Goal: Task Accomplishment & Management: Complete application form

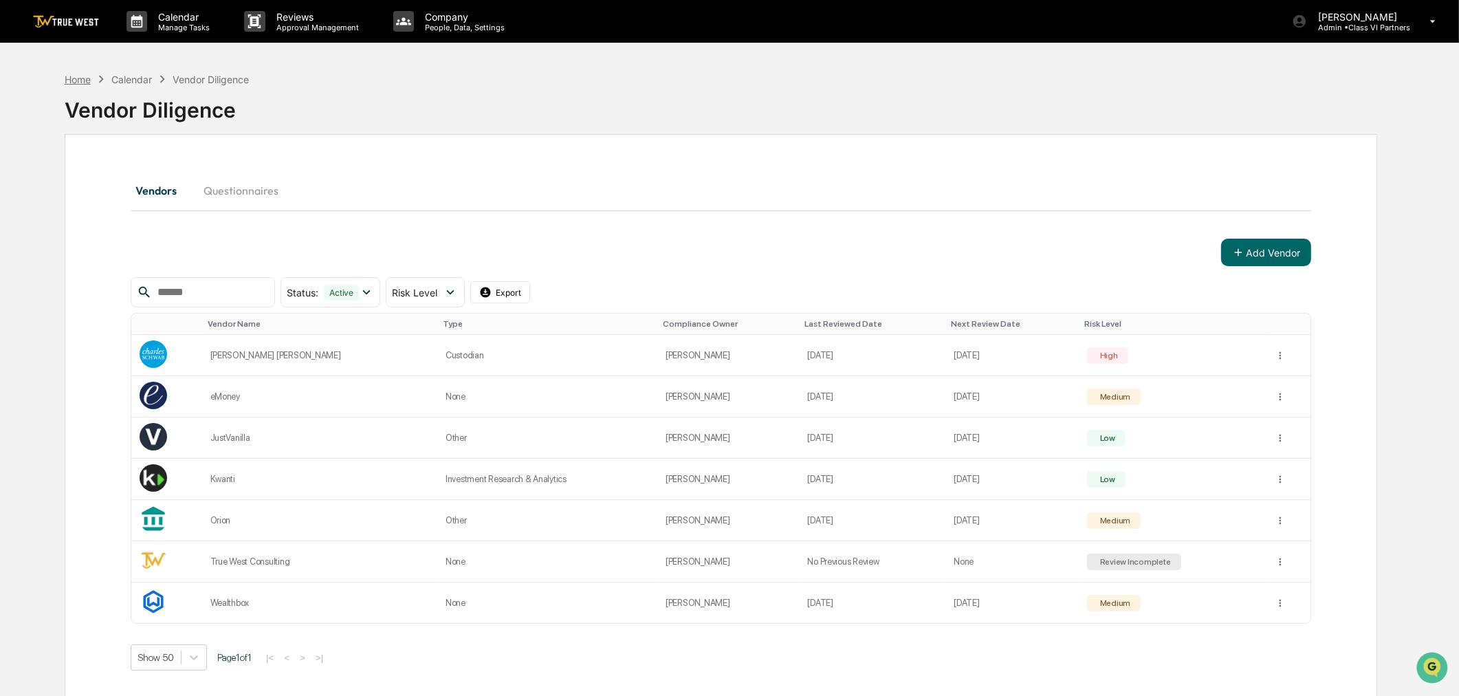
click at [80, 74] on div "Home" at bounding box center [78, 80] width 26 height 12
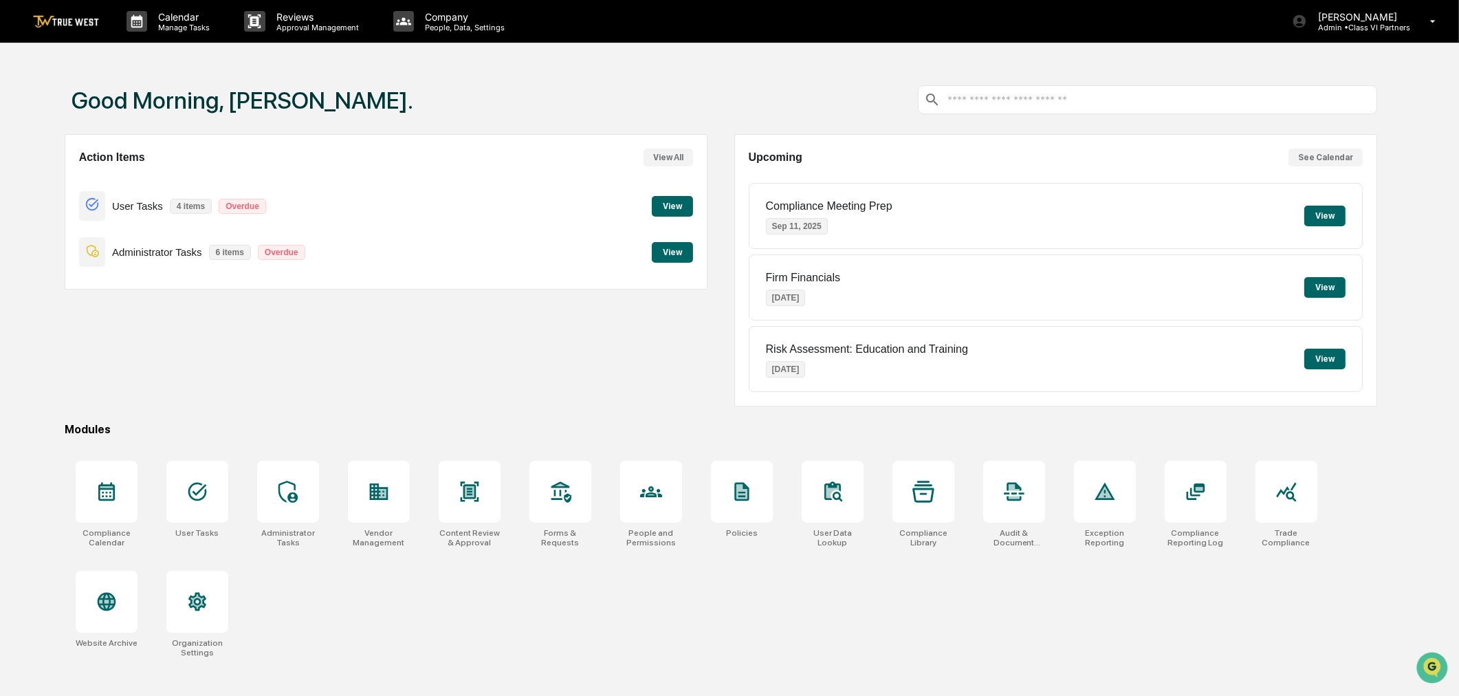
click at [674, 245] on button "View" at bounding box center [672, 252] width 41 height 21
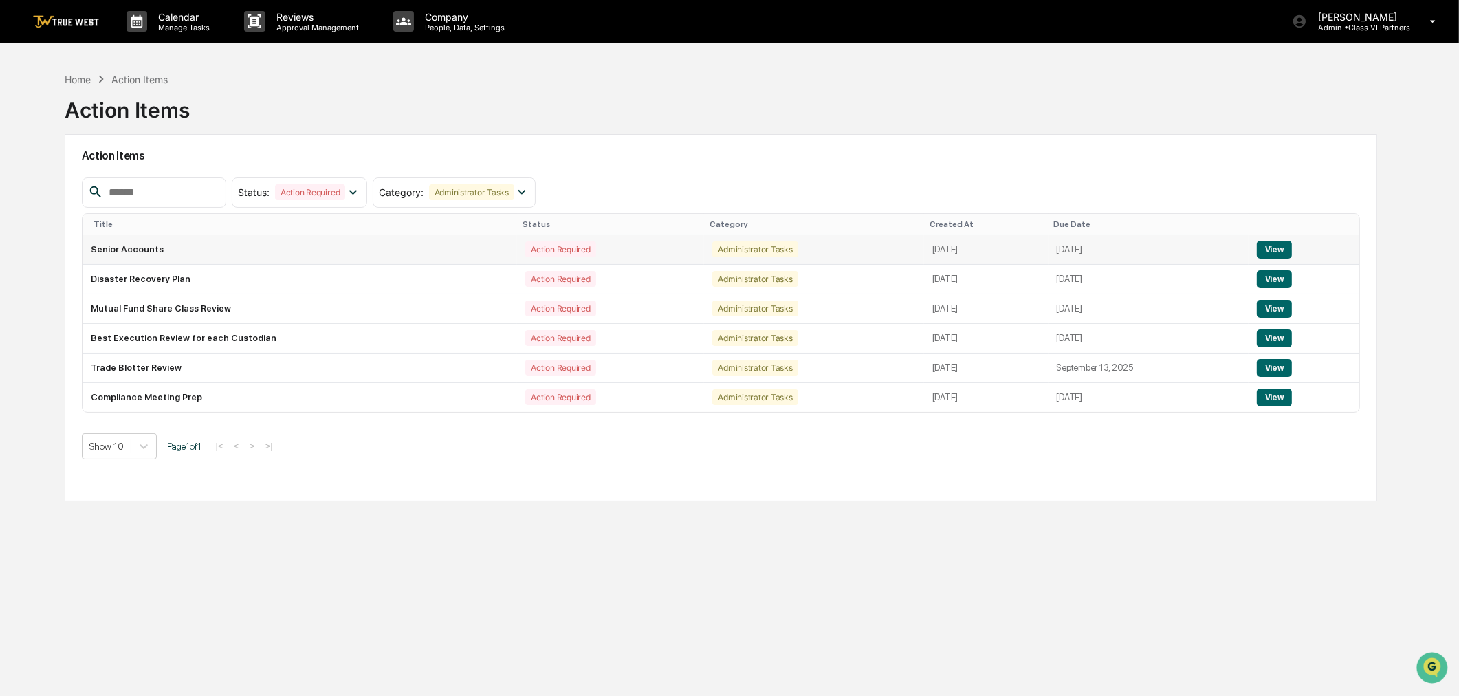
click at [1295, 251] on td "View" at bounding box center [1303, 250] width 111 height 30
click at [1283, 250] on button "View" at bounding box center [1274, 250] width 35 height 18
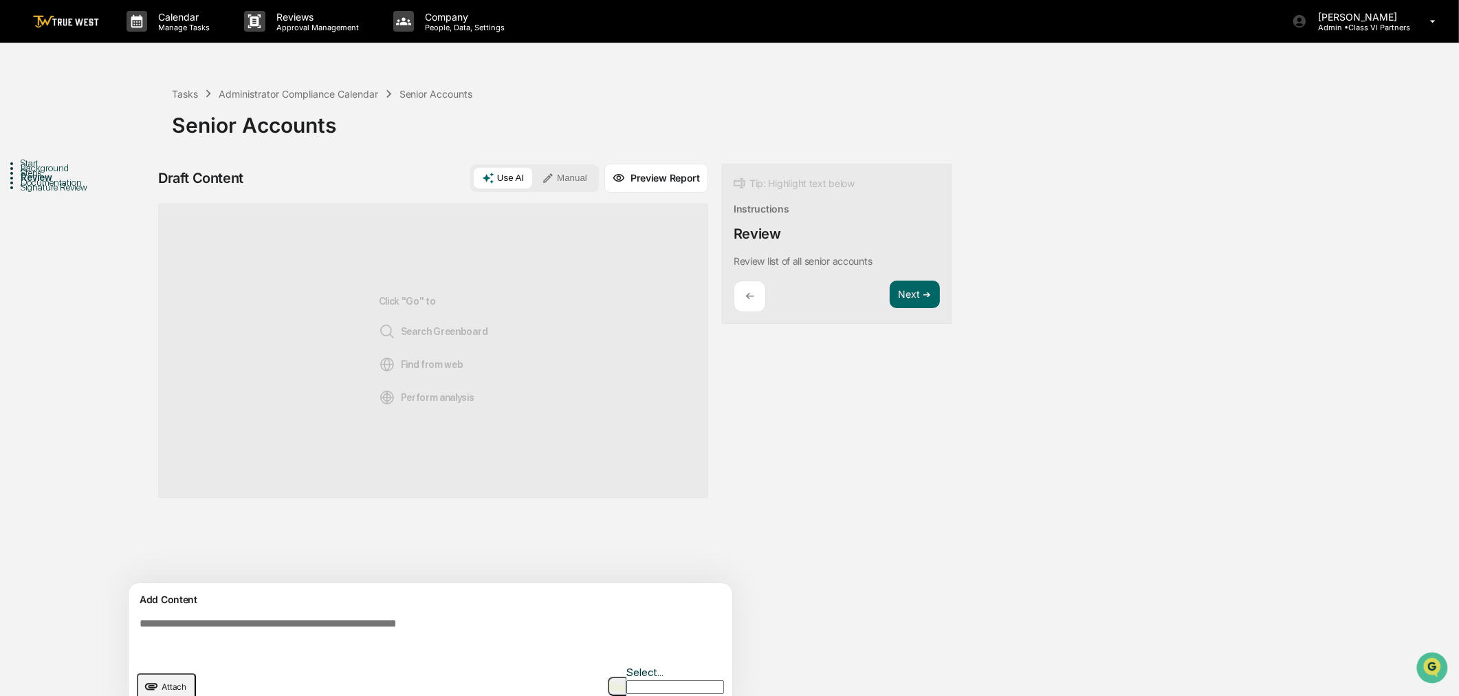
click at [564, 177] on button "Manual" at bounding box center [564, 178] width 62 height 21
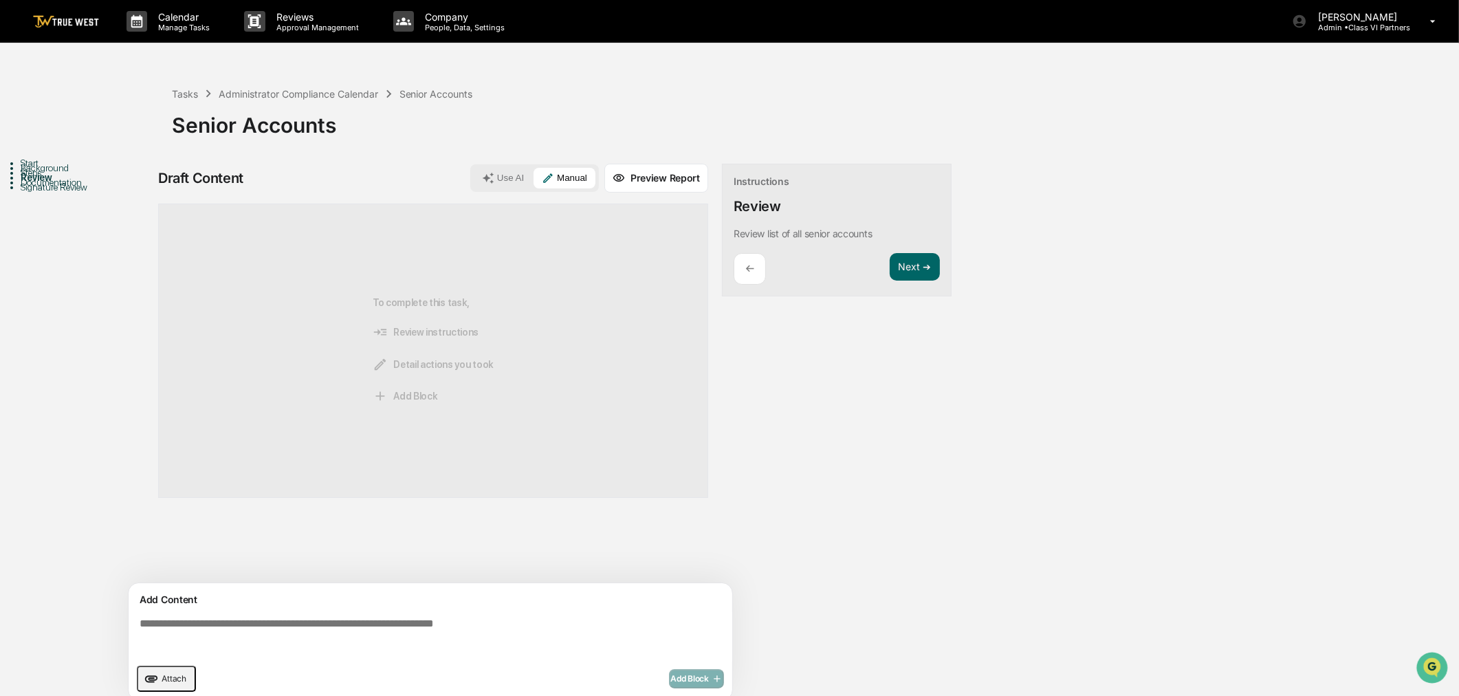
click at [155, 681] on icon "upload document" at bounding box center [151, 678] width 15 height 15
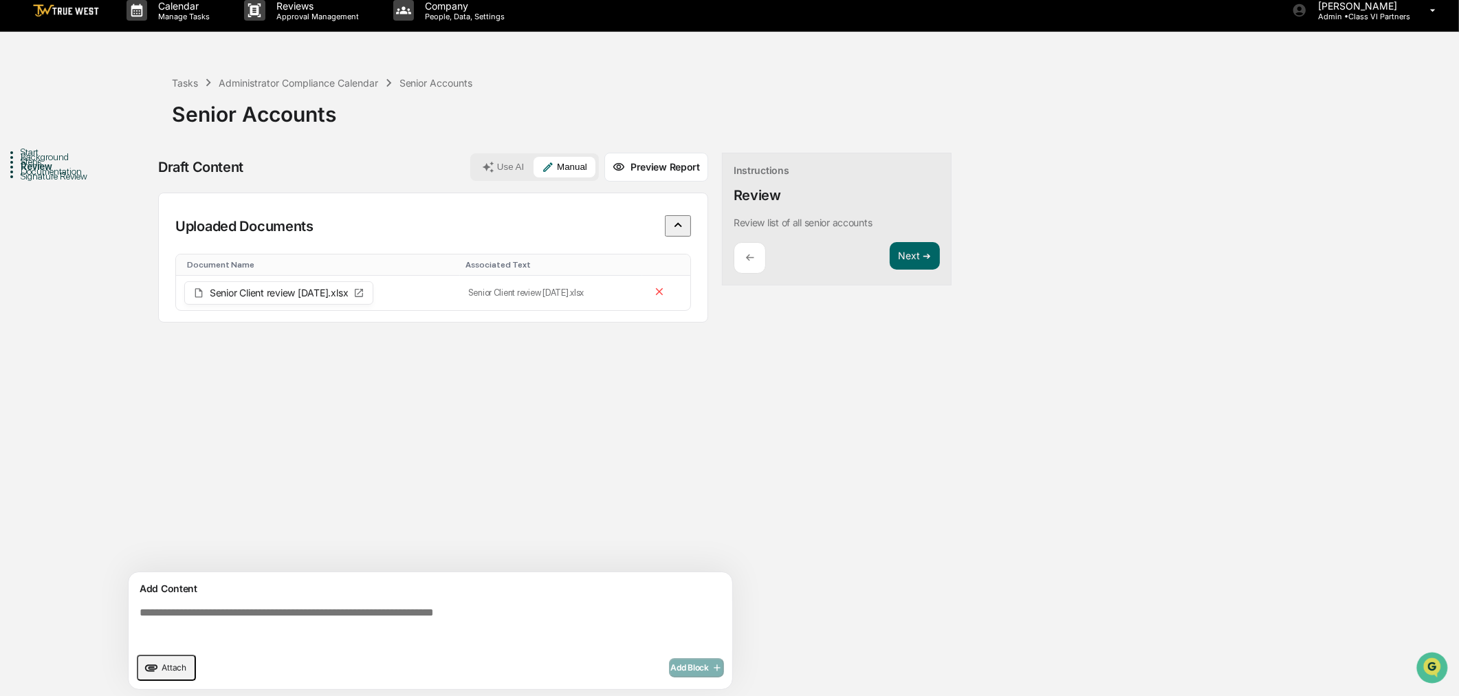
click at [216, 630] on textarea at bounding box center [433, 625] width 598 height 49
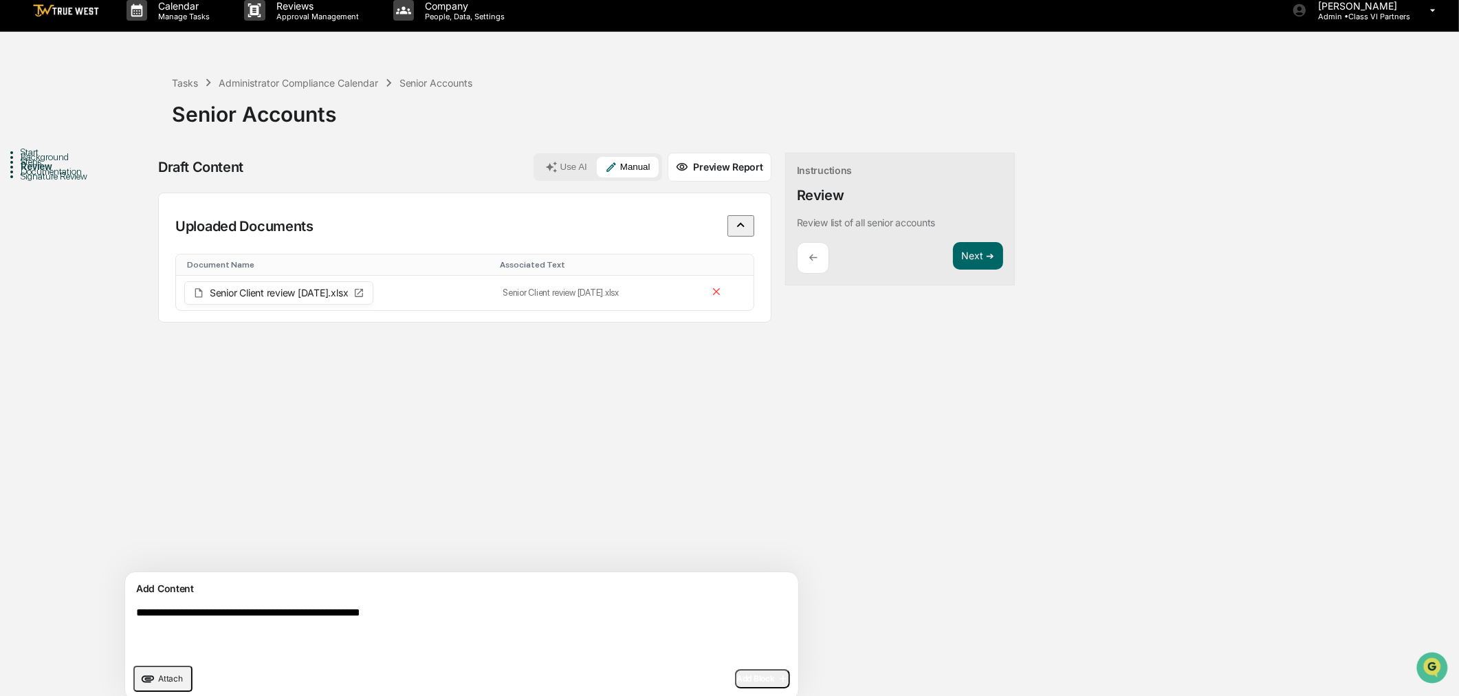
click at [440, 616] on textarea "**********" at bounding box center [430, 631] width 598 height 60
click at [622, 607] on textarea "**********" at bounding box center [430, 631] width 598 height 60
click at [661, 606] on textarea "**********" at bounding box center [430, 631] width 598 height 60
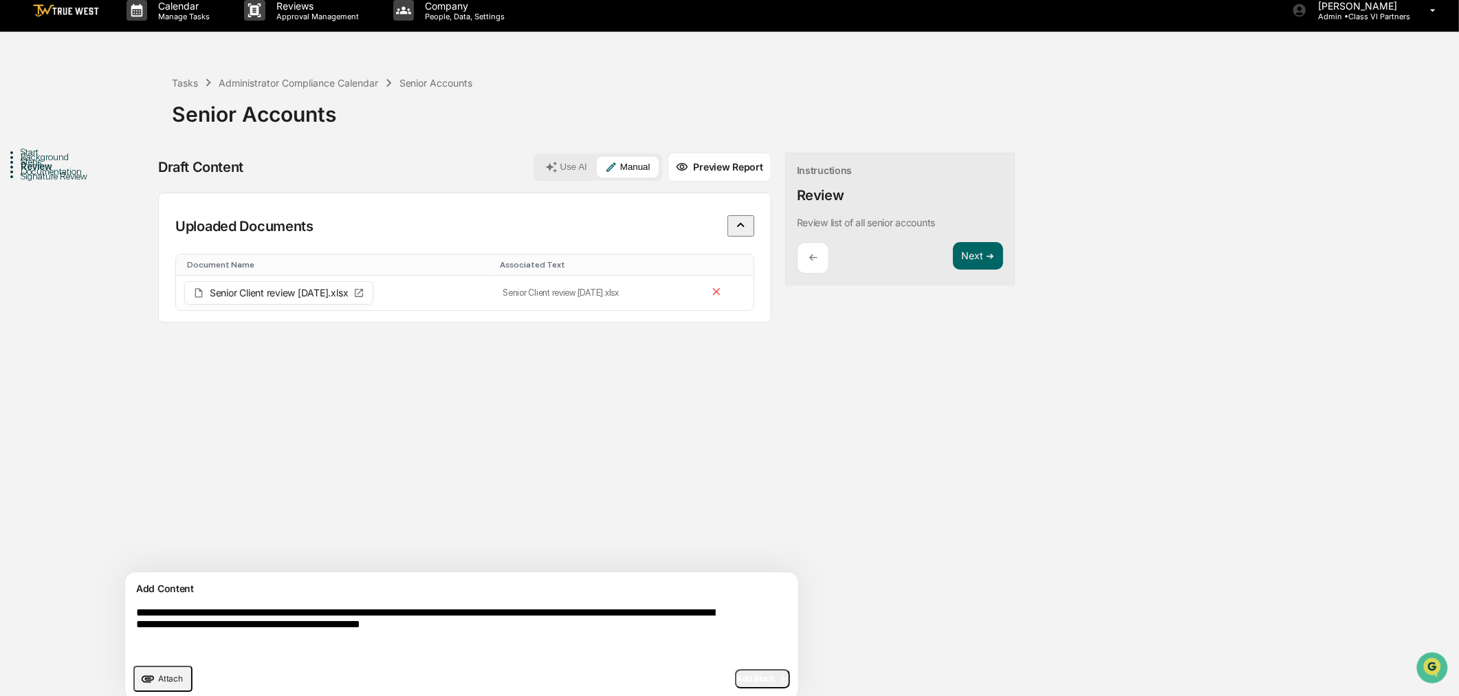
type textarea "**********"
click at [736, 678] on span "Add Block" at bounding box center [762, 678] width 52 height 11
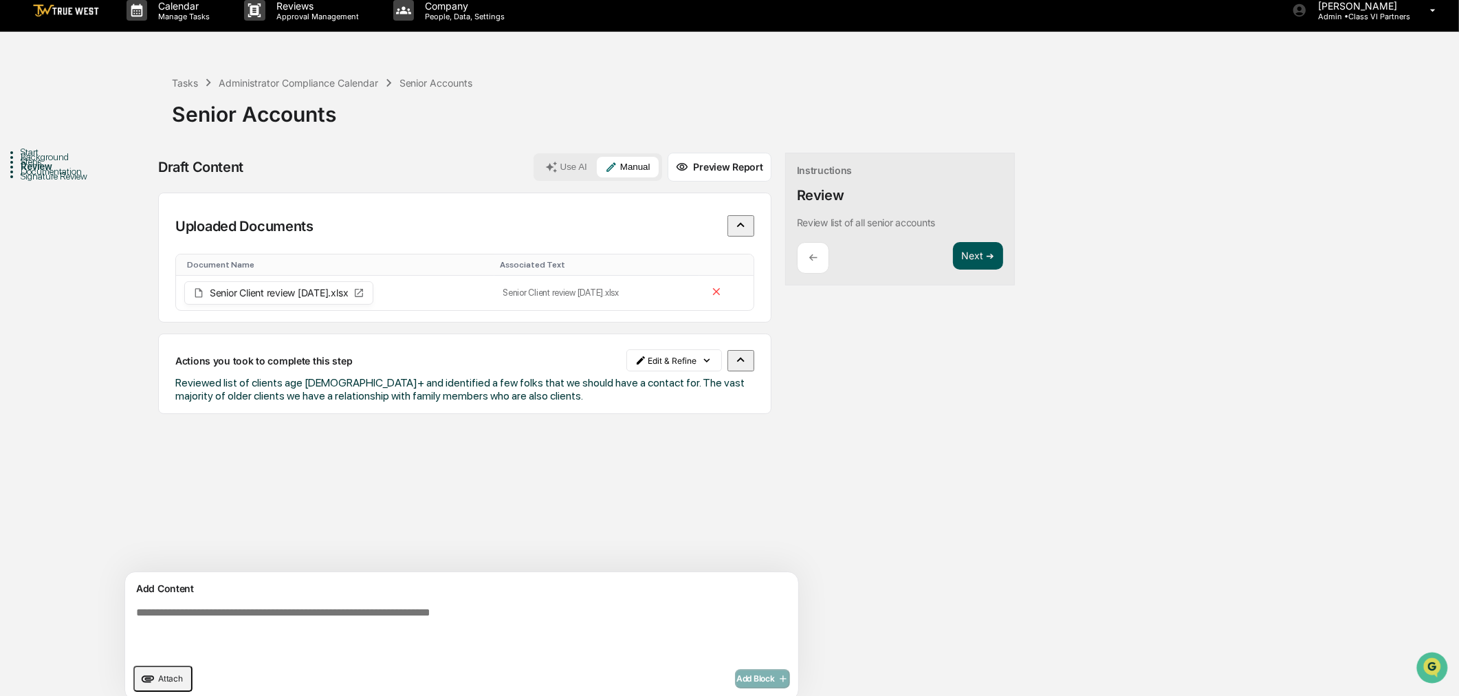
click at [953, 258] on button "Next ➔" at bounding box center [978, 256] width 50 height 28
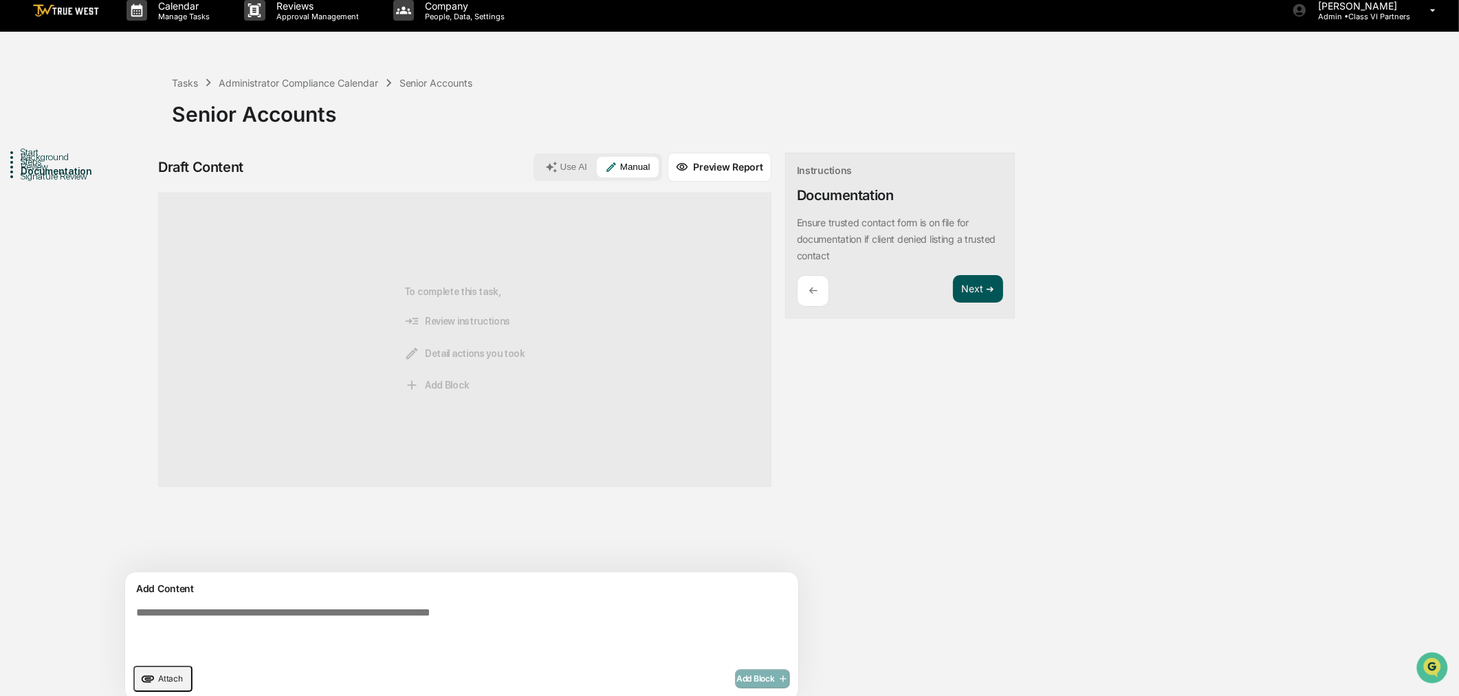
click at [953, 296] on button "Next ➔" at bounding box center [978, 289] width 50 height 28
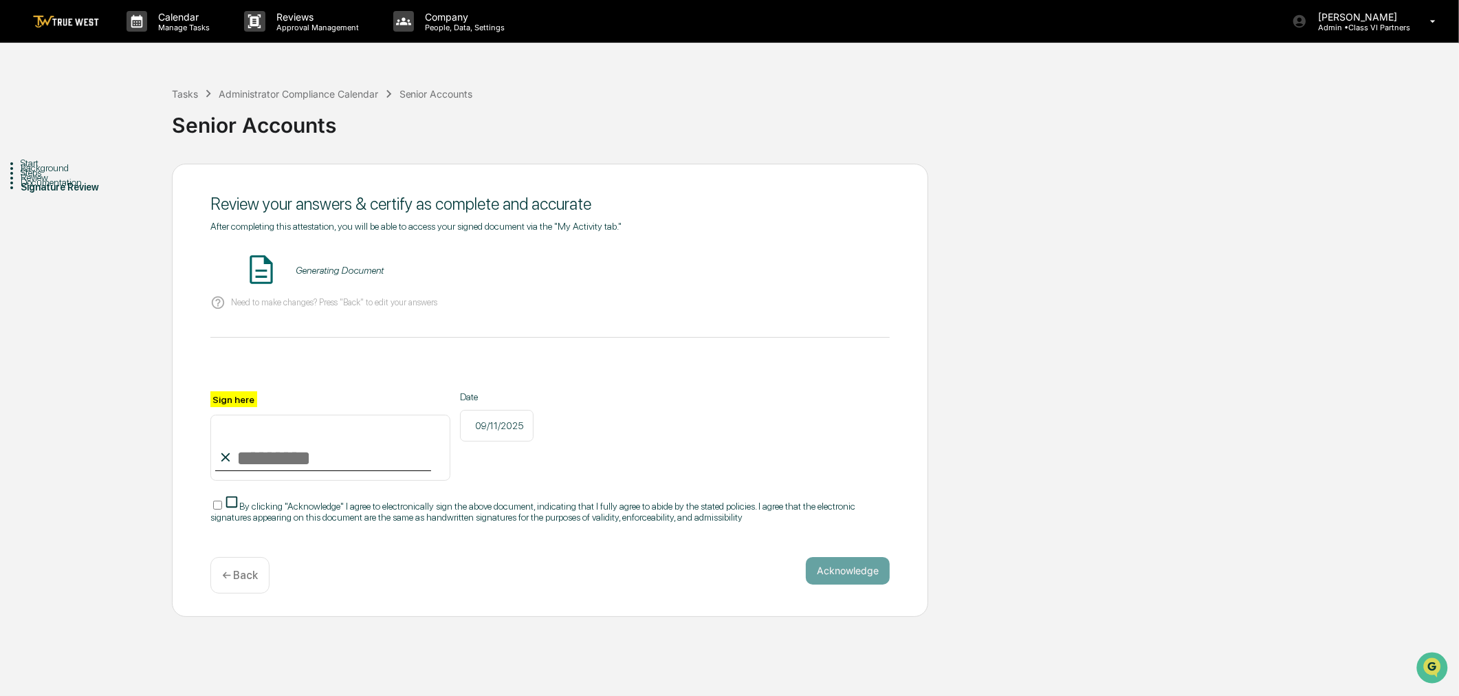
scroll to position [0, 0]
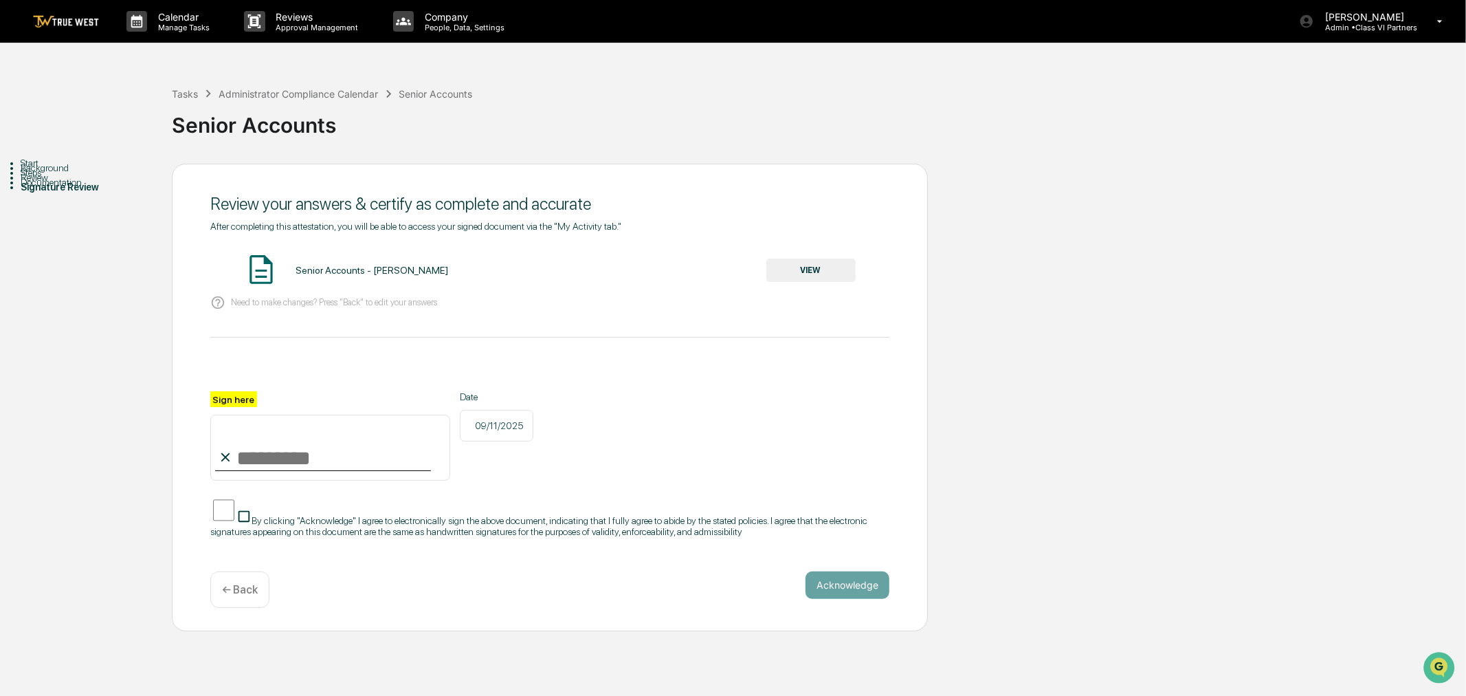
click at [823, 265] on button "VIEW" at bounding box center [810, 269] width 89 height 23
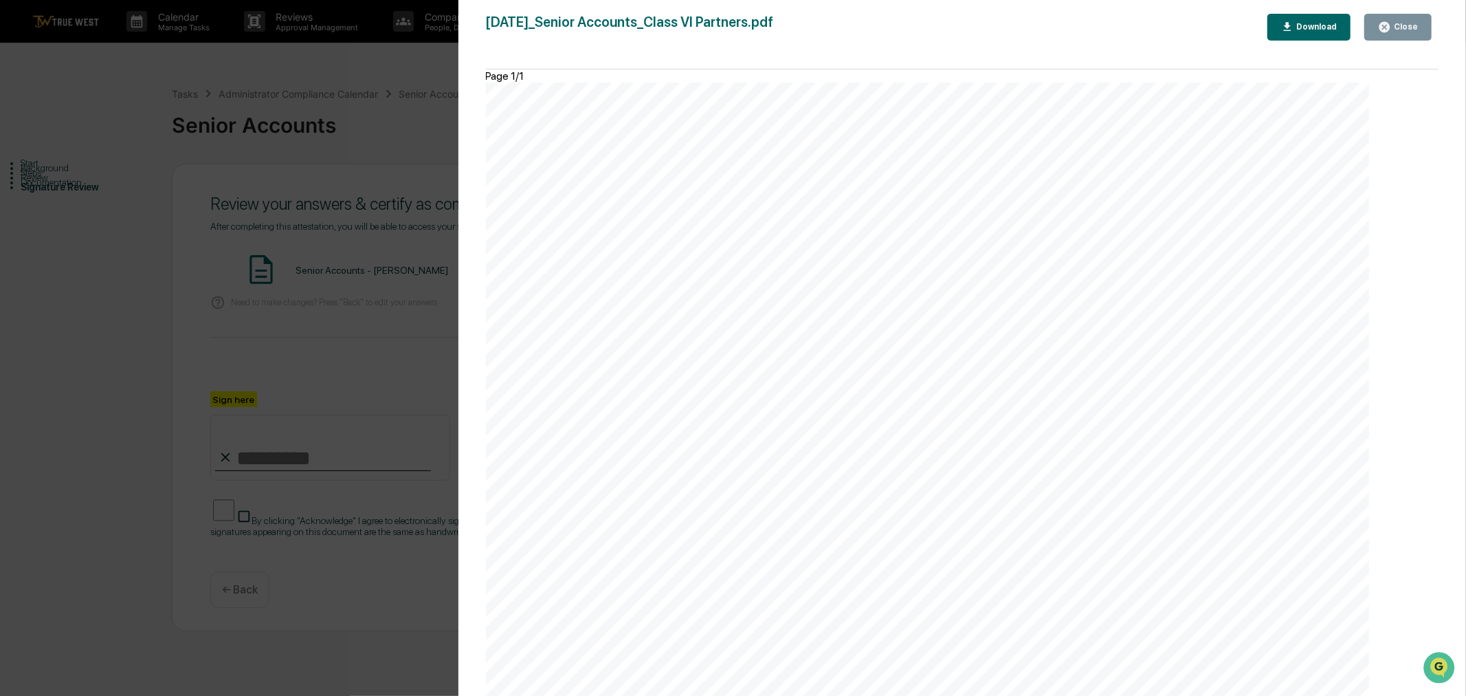
click at [1389, 30] on icon "button" at bounding box center [1385, 27] width 10 height 10
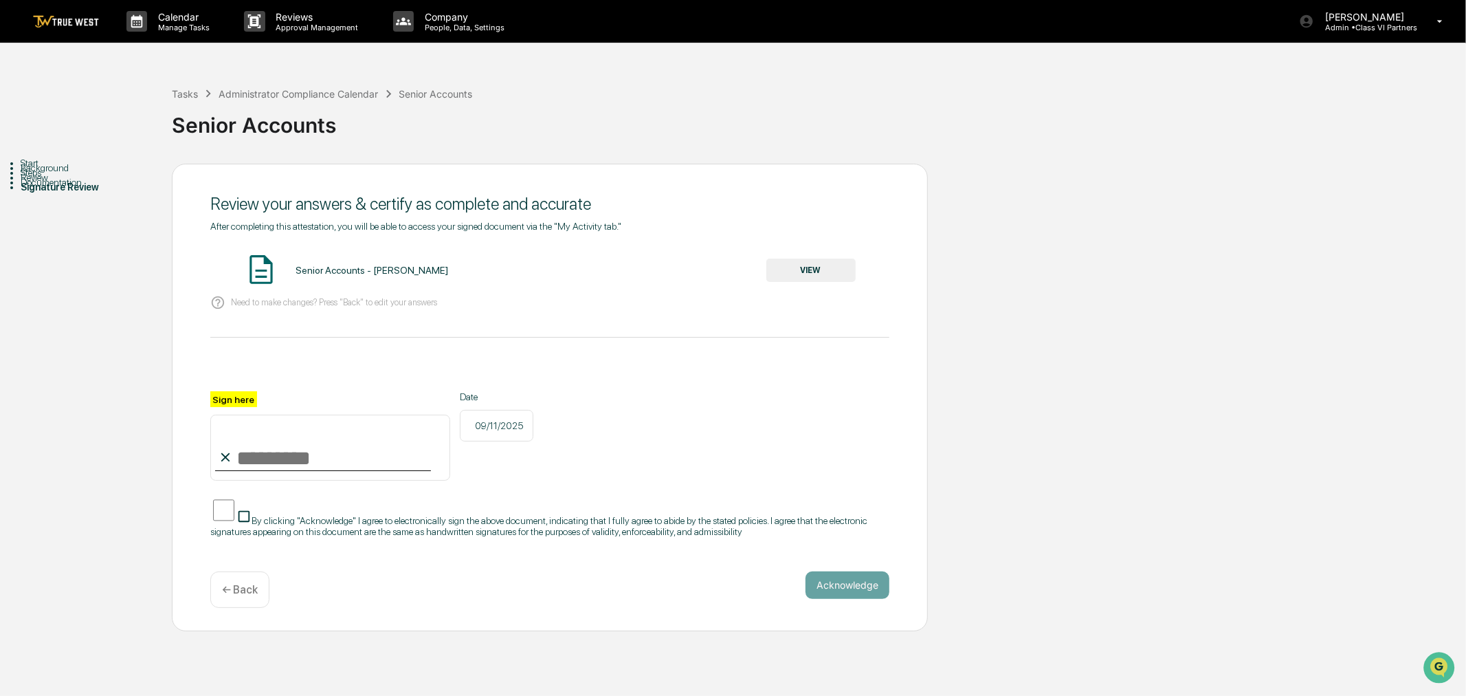
click at [265, 456] on input "Sign here" at bounding box center [330, 448] width 240 height 66
type input "**********"
click at [868, 597] on button "Acknowledge" at bounding box center [848, 584] width 84 height 27
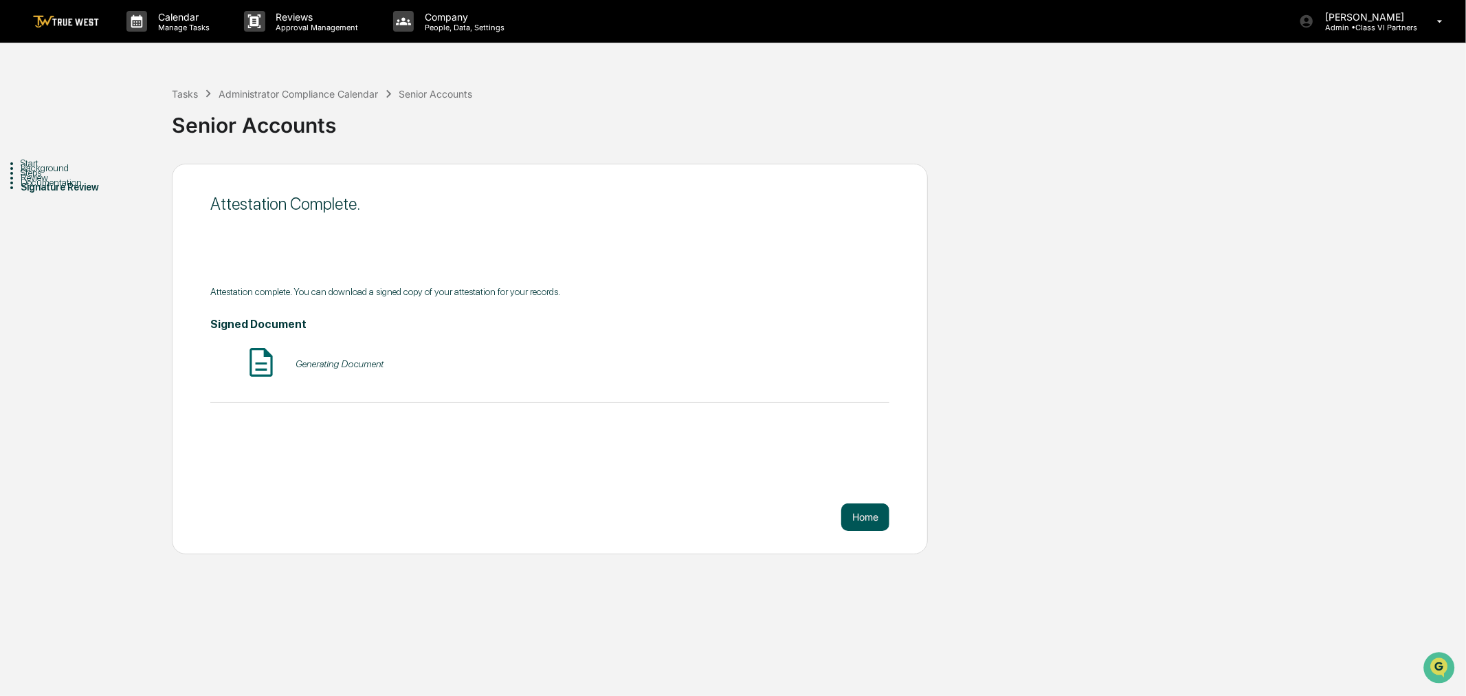
click at [870, 520] on button "Home" at bounding box center [865, 516] width 48 height 27
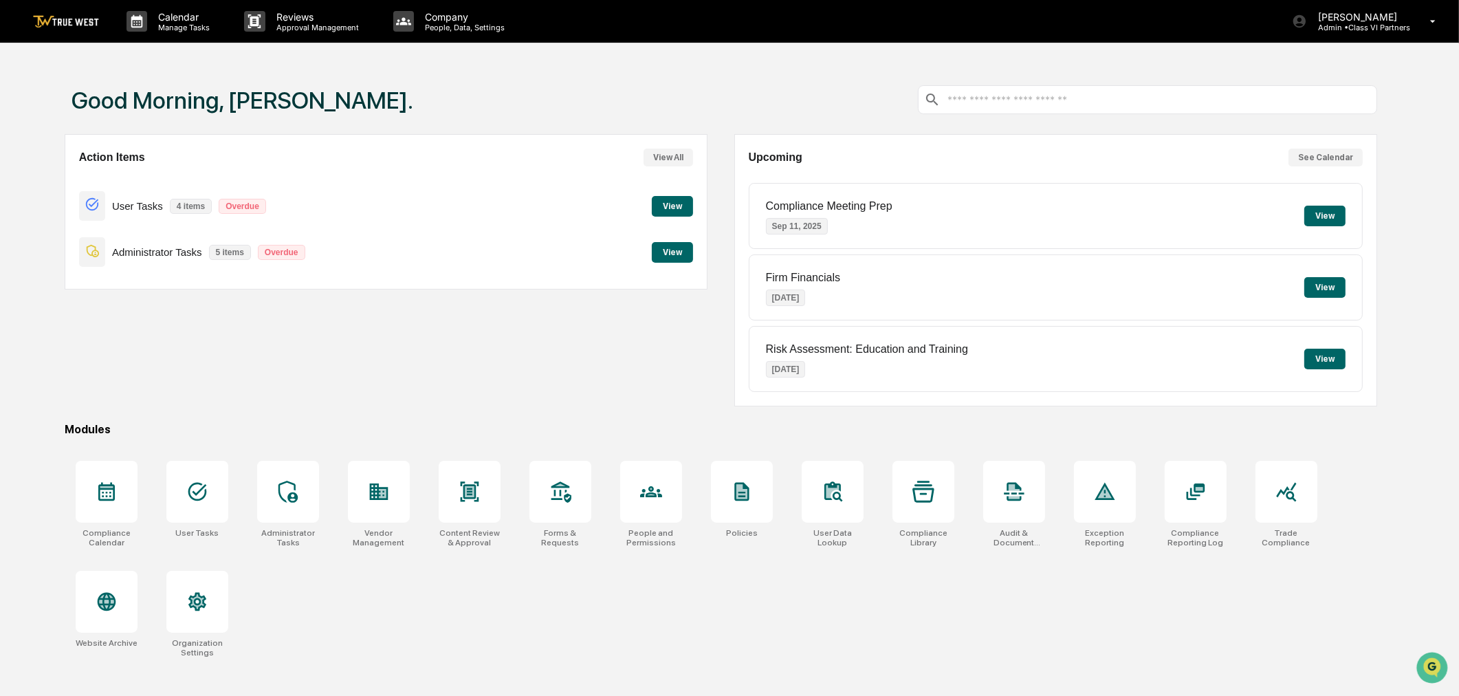
click at [665, 253] on button "View" at bounding box center [672, 252] width 41 height 21
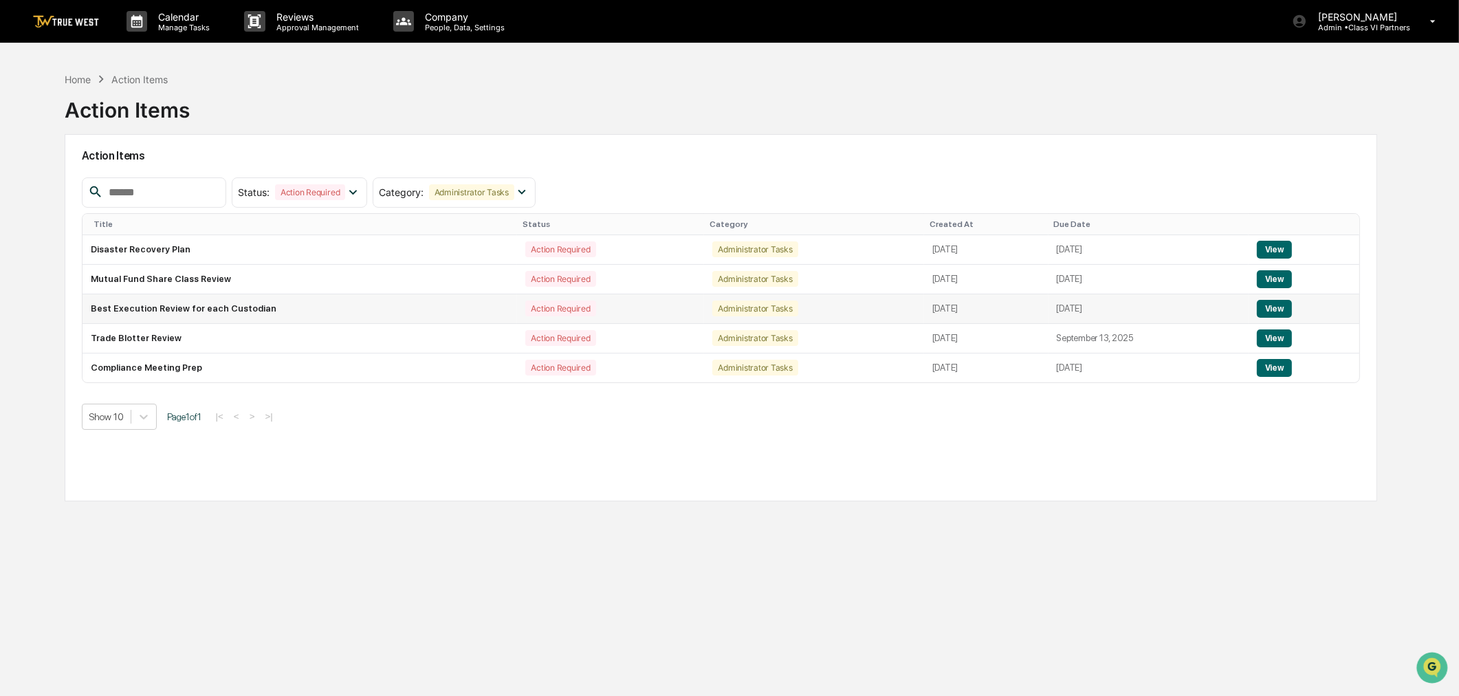
click at [1276, 311] on button "View" at bounding box center [1274, 309] width 35 height 18
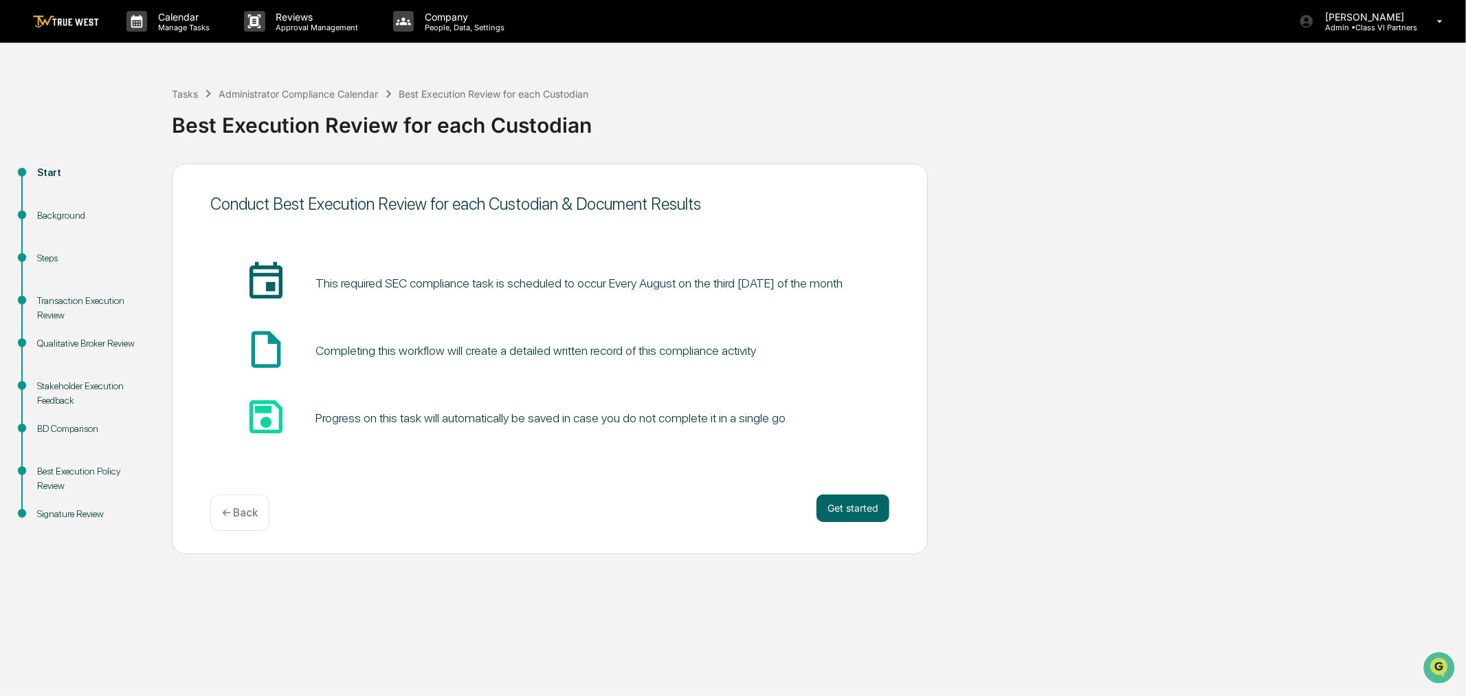
click at [844, 491] on div "Conduct Best Execution Review for each Custodian & Document Results insert_invi…" at bounding box center [550, 359] width 756 height 390
click at [849, 505] on button "Get started" at bounding box center [853, 507] width 73 height 27
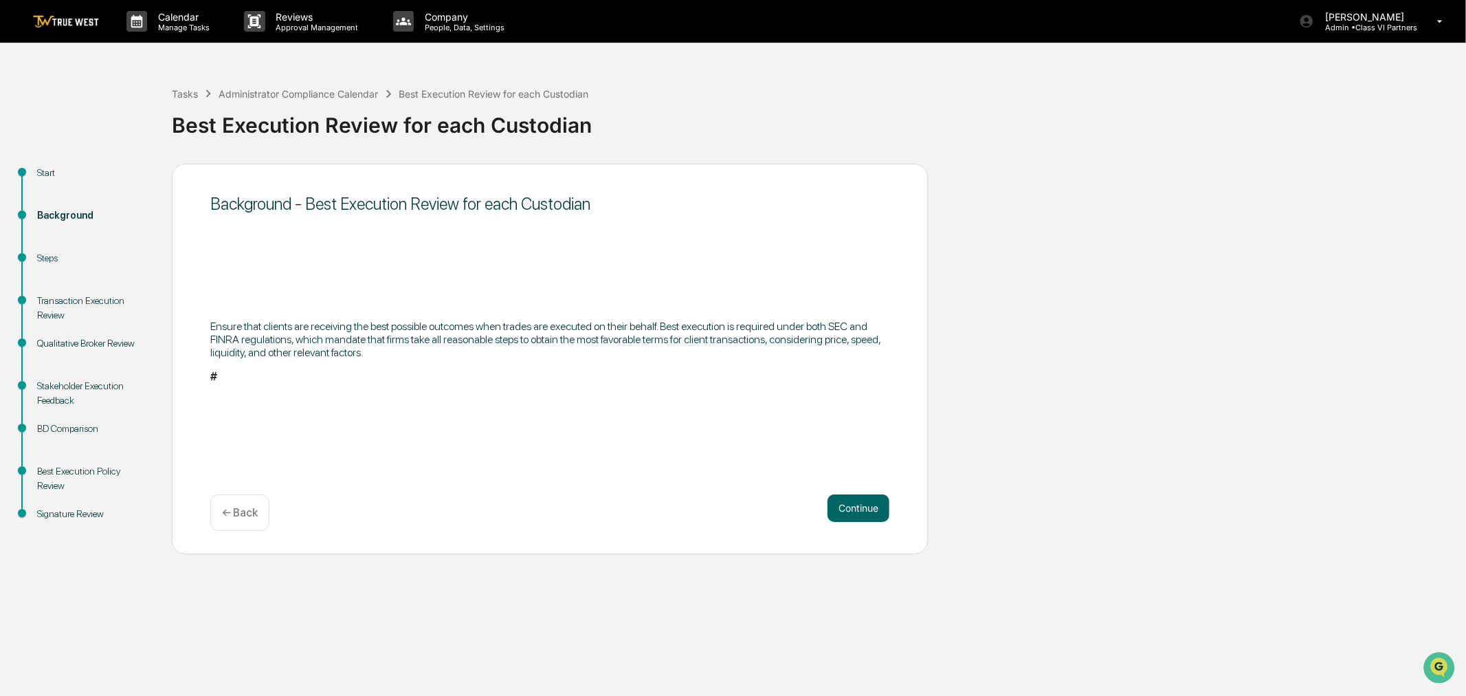
click at [849, 505] on button "Continue" at bounding box center [859, 507] width 62 height 27
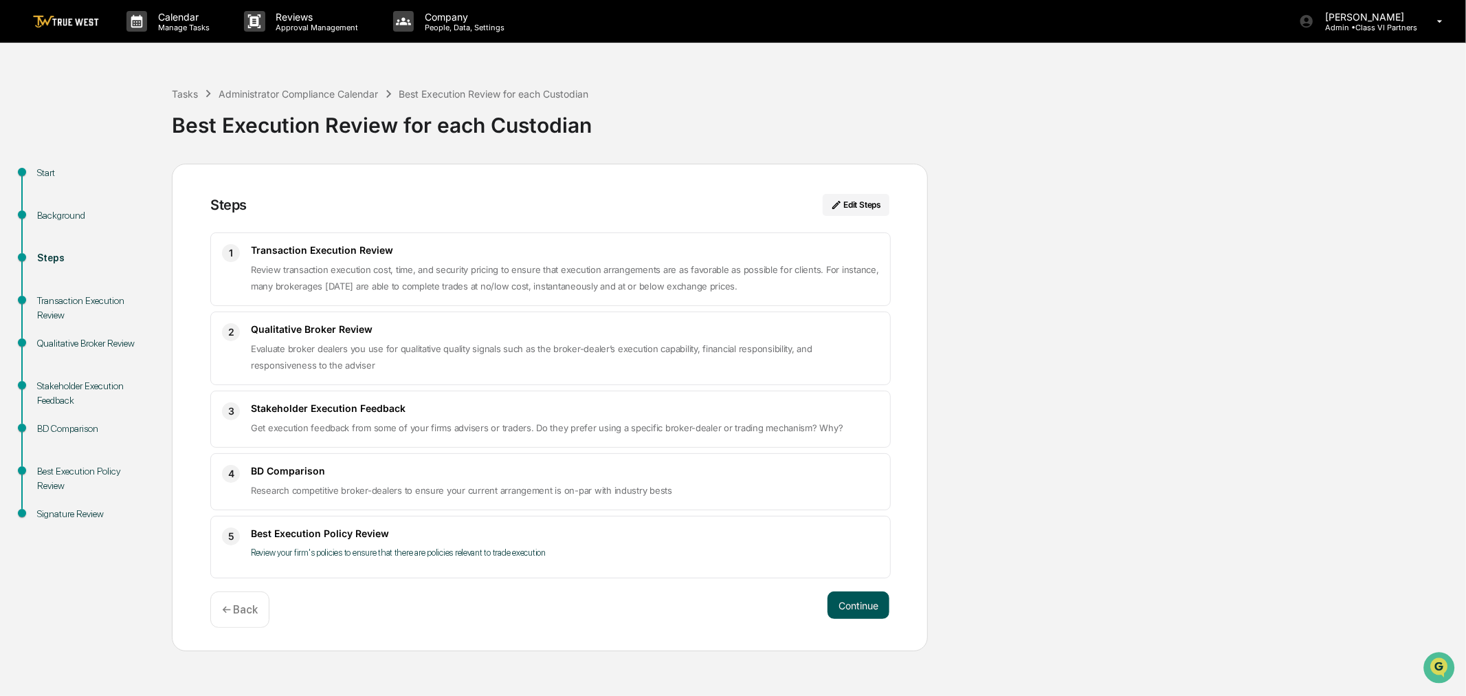
click at [837, 601] on button "Continue" at bounding box center [859, 604] width 62 height 27
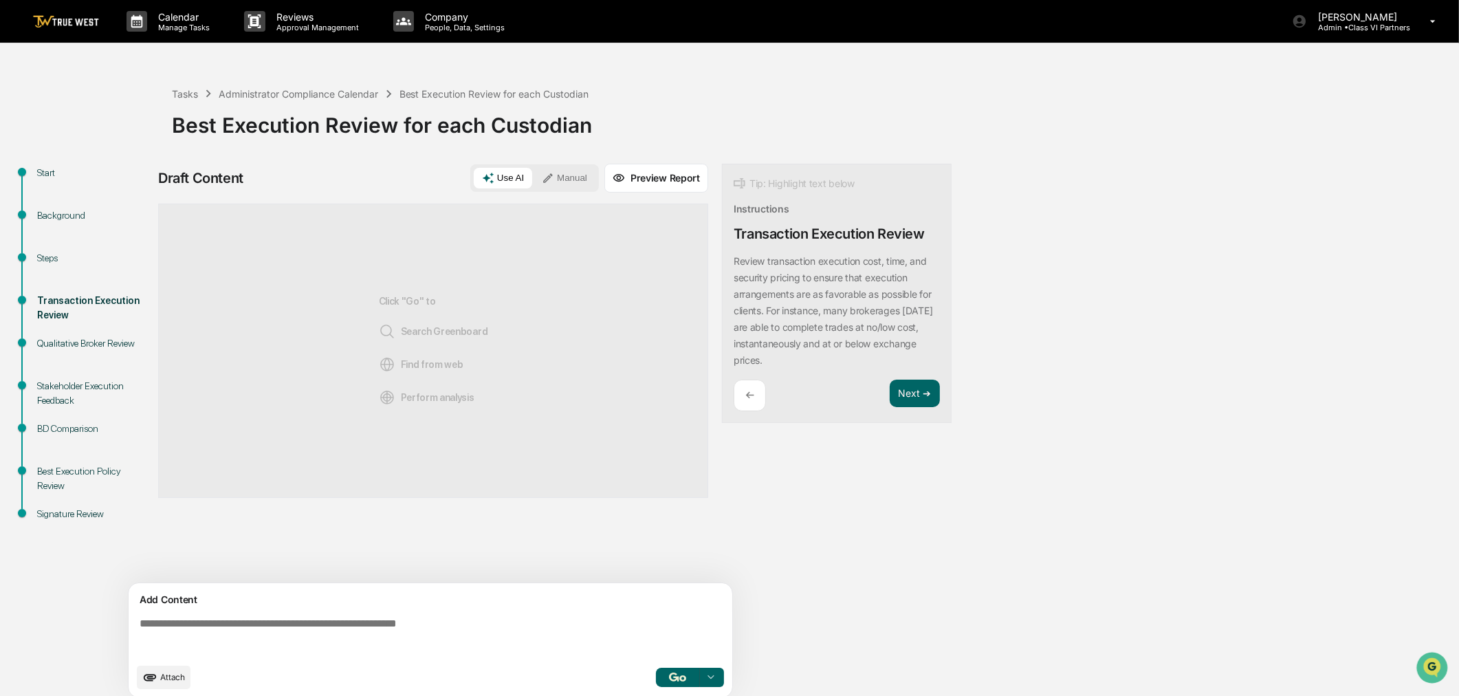
click at [560, 177] on button "Manual" at bounding box center [564, 178] width 62 height 21
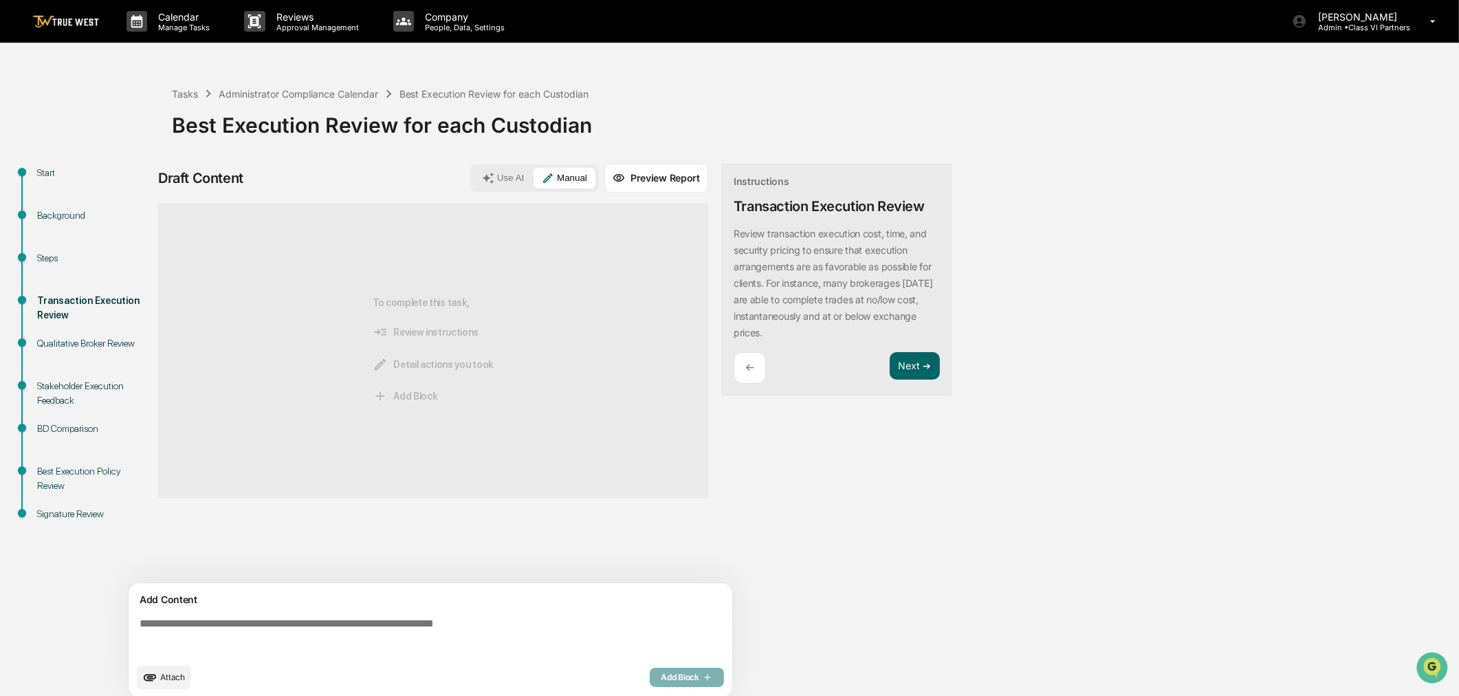
click at [158, 683] on button "Attach" at bounding box center [164, 676] width 54 height 23
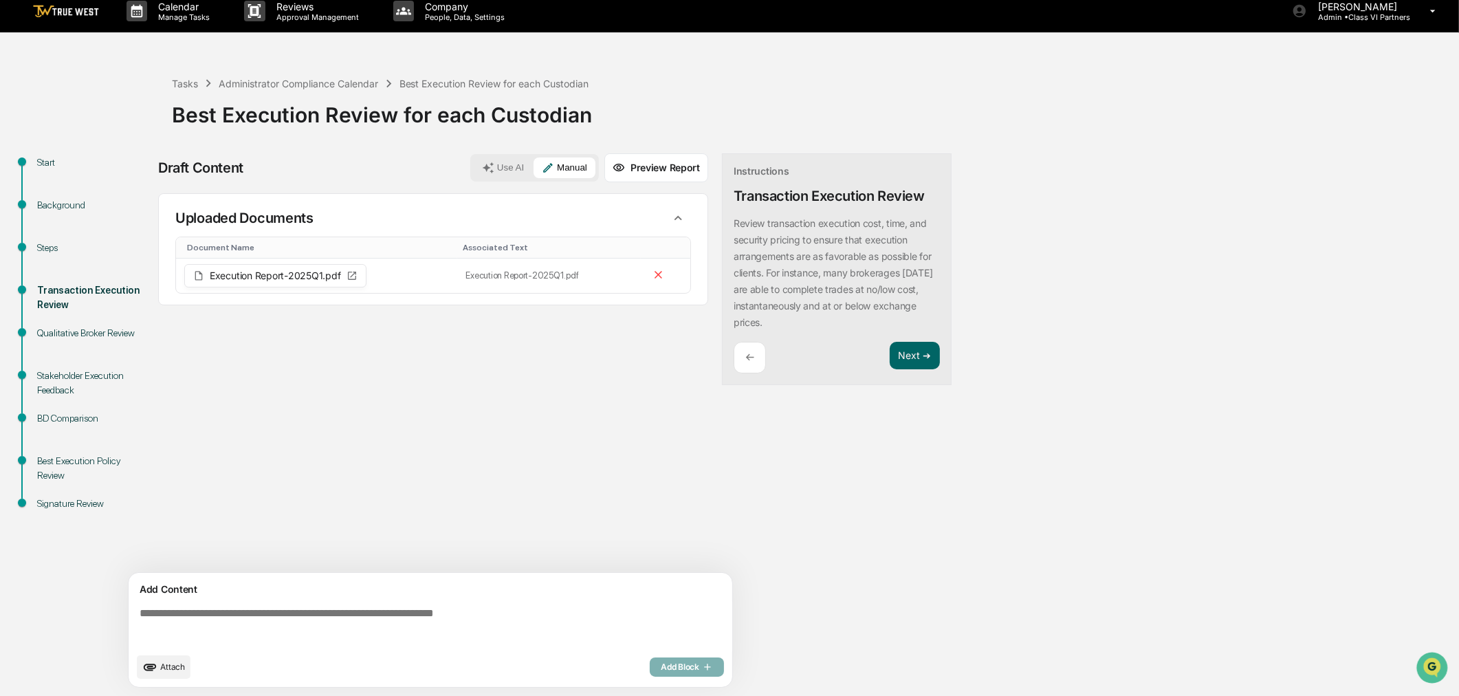
click at [155, 670] on icon "upload document" at bounding box center [149, 666] width 15 height 15
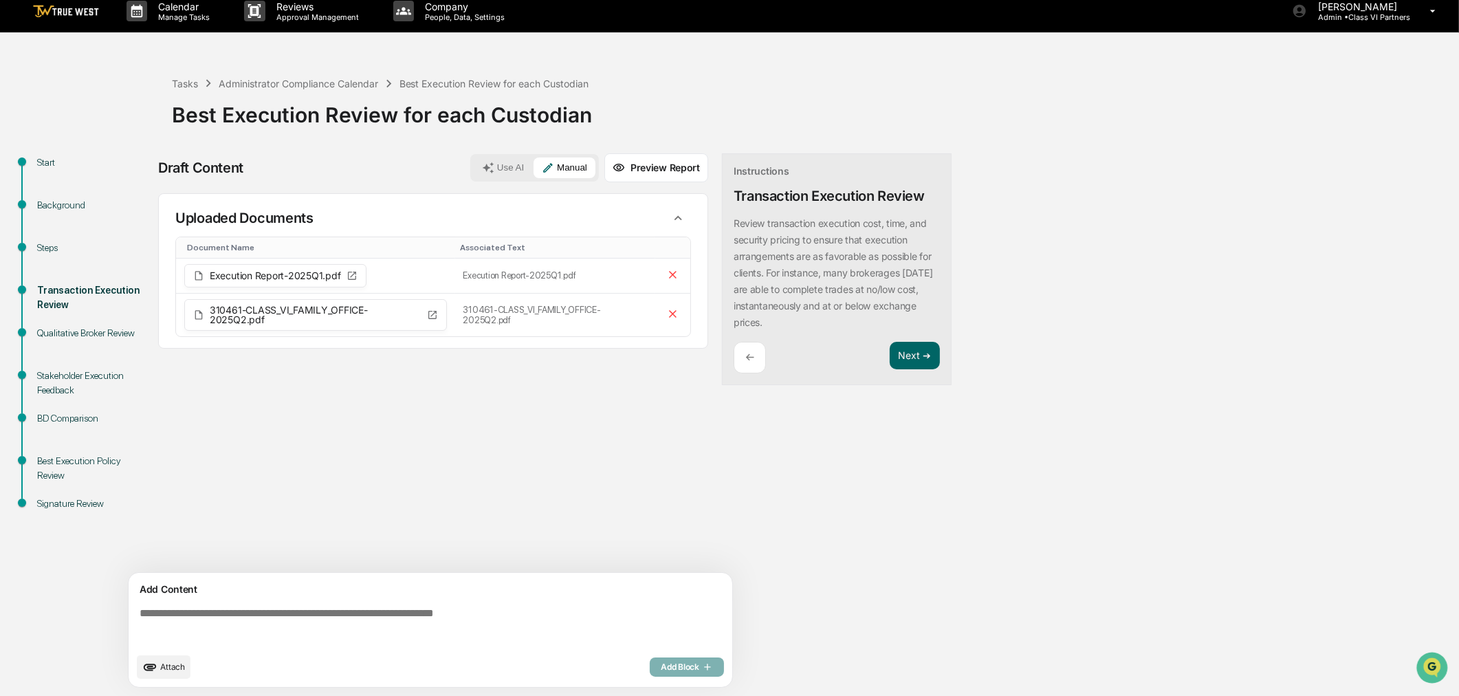
click at [208, 616] on textarea at bounding box center [433, 625] width 598 height 49
click at [924, 348] on button "Next ➔" at bounding box center [915, 356] width 50 height 28
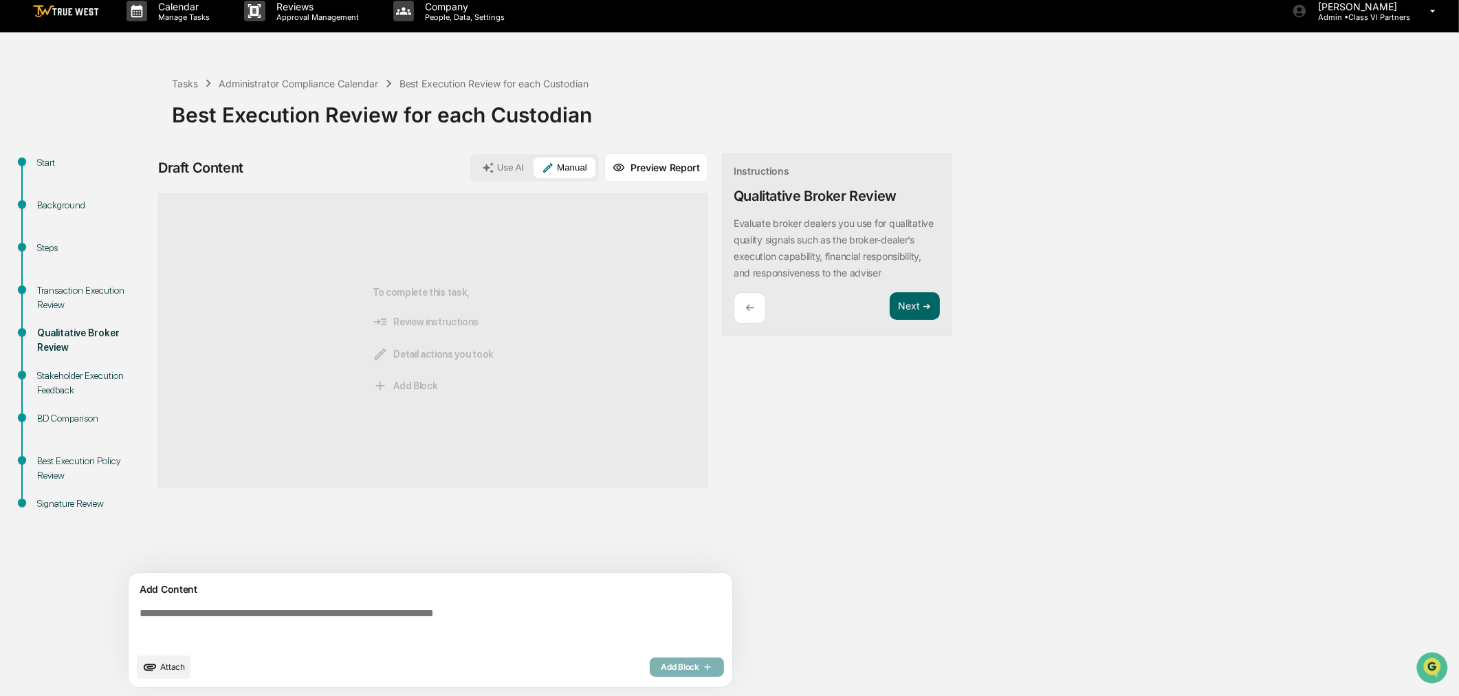
click at [362, 626] on textarea at bounding box center [433, 625] width 598 height 49
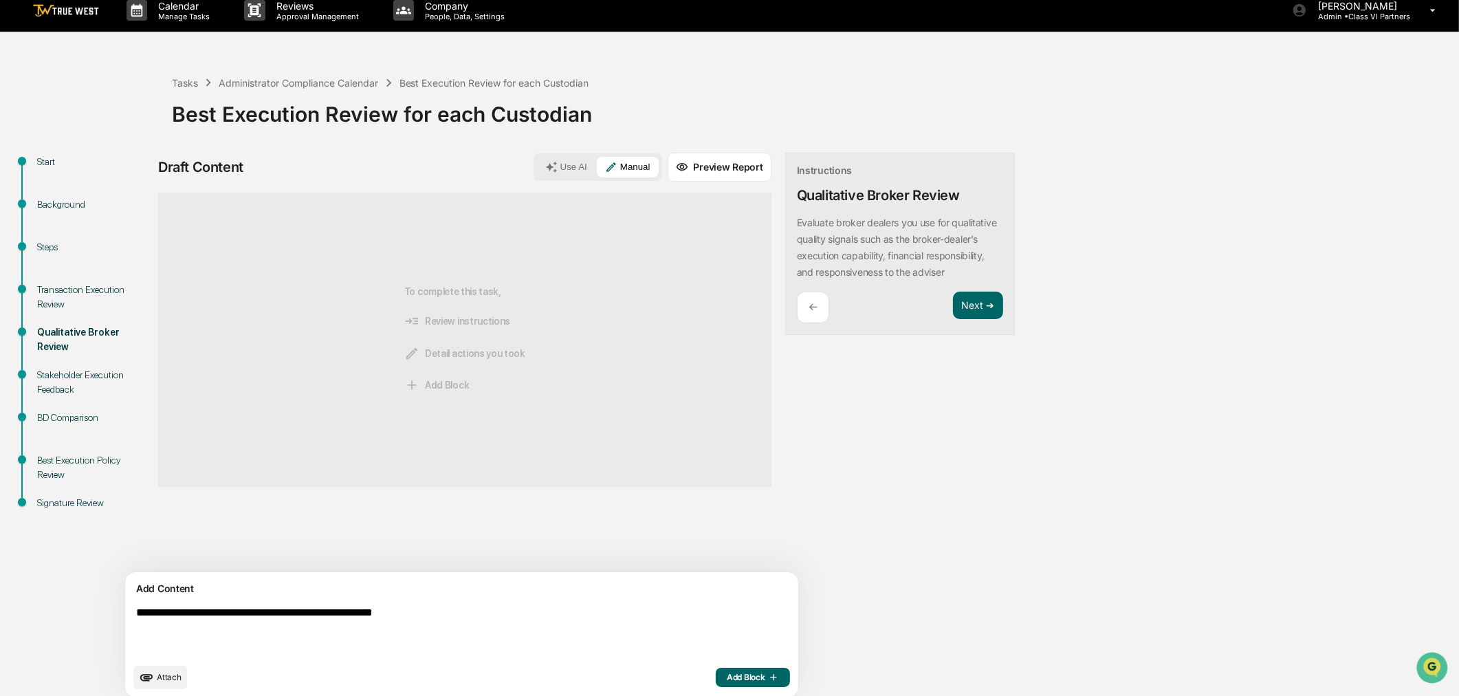
type textarea "**********"
click at [727, 676] on span "Add Block" at bounding box center [753, 677] width 52 height 11
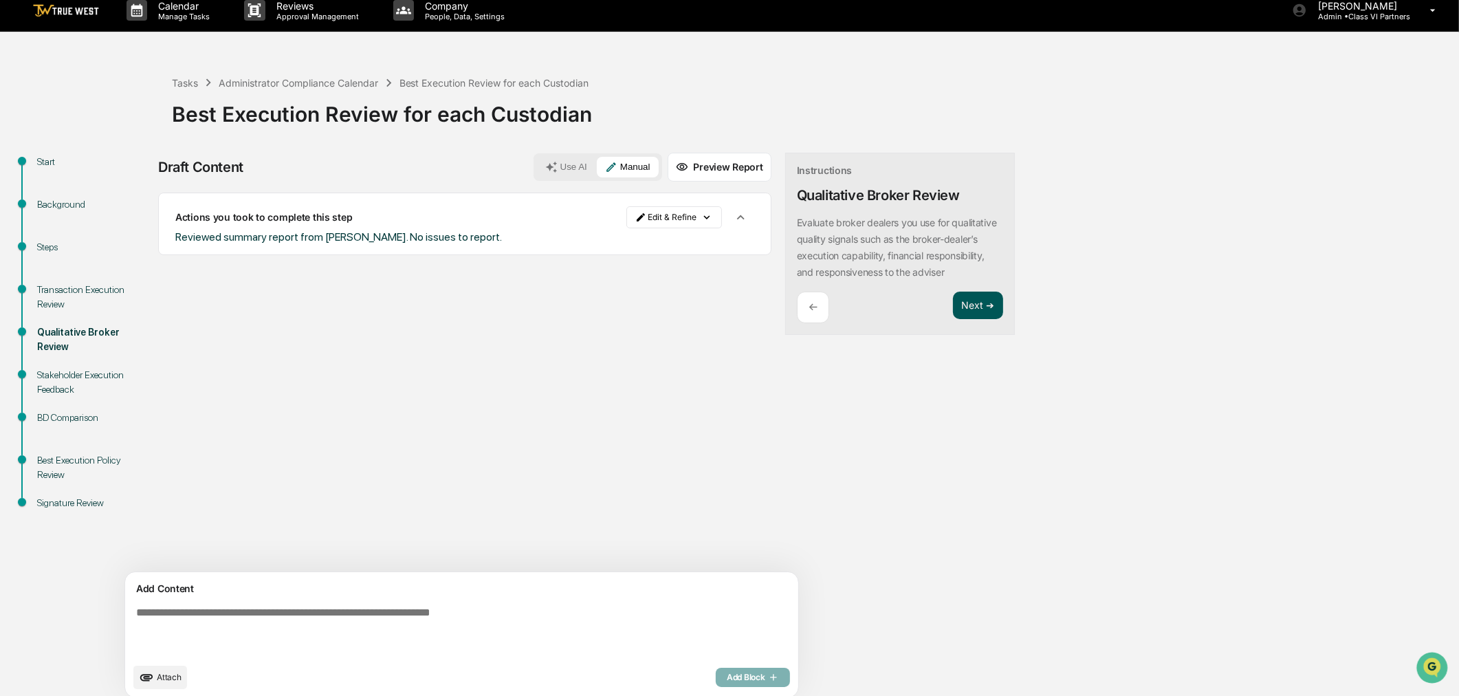
click at [953, 320] on button "Next ➔" at bounding box center [978, 305] width 50 height 28
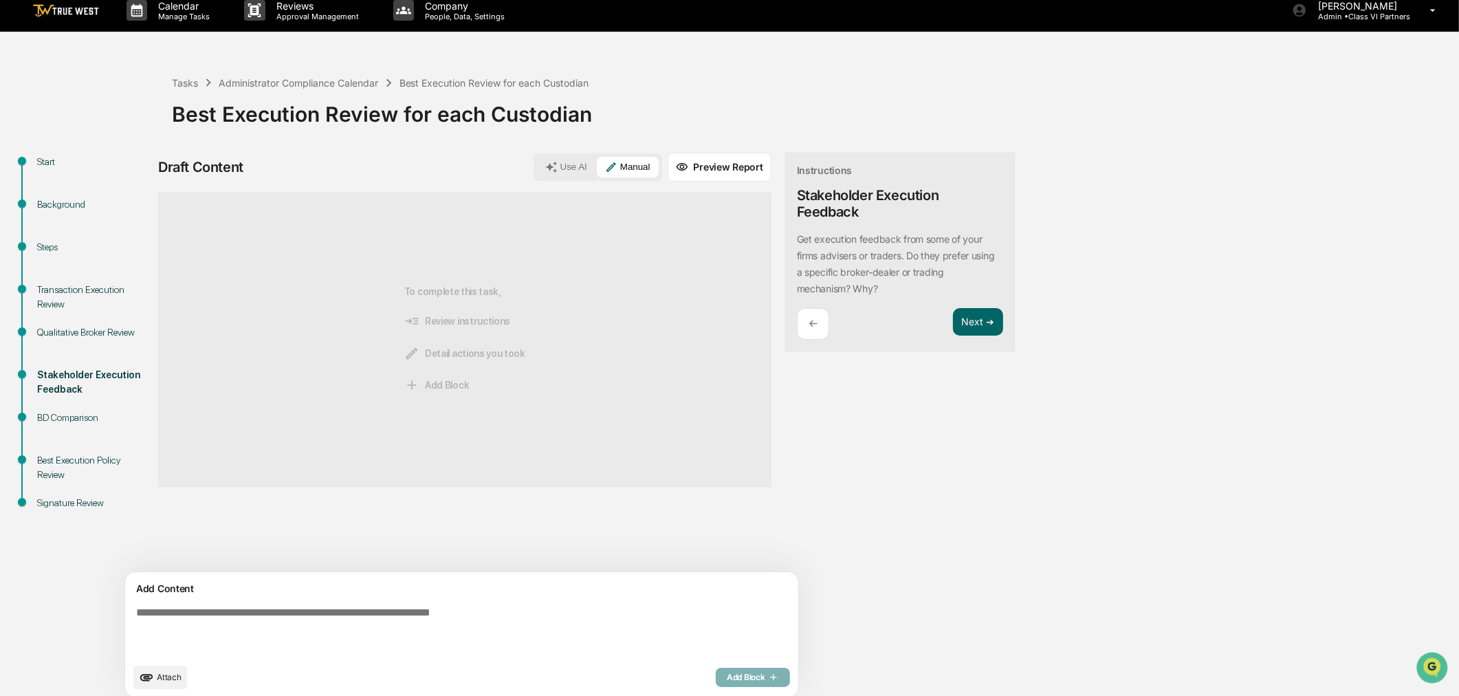
click at [353, 619] on textarea at bounding box center [430, 631] width 598 height 60
click at [284, 626] on textarea at bounding box center [430, 631] width 598 height 60
type textarea "**********"
click at [727, 678] on span "Add Block" at bounding box center [753, 677] width 52 height 11
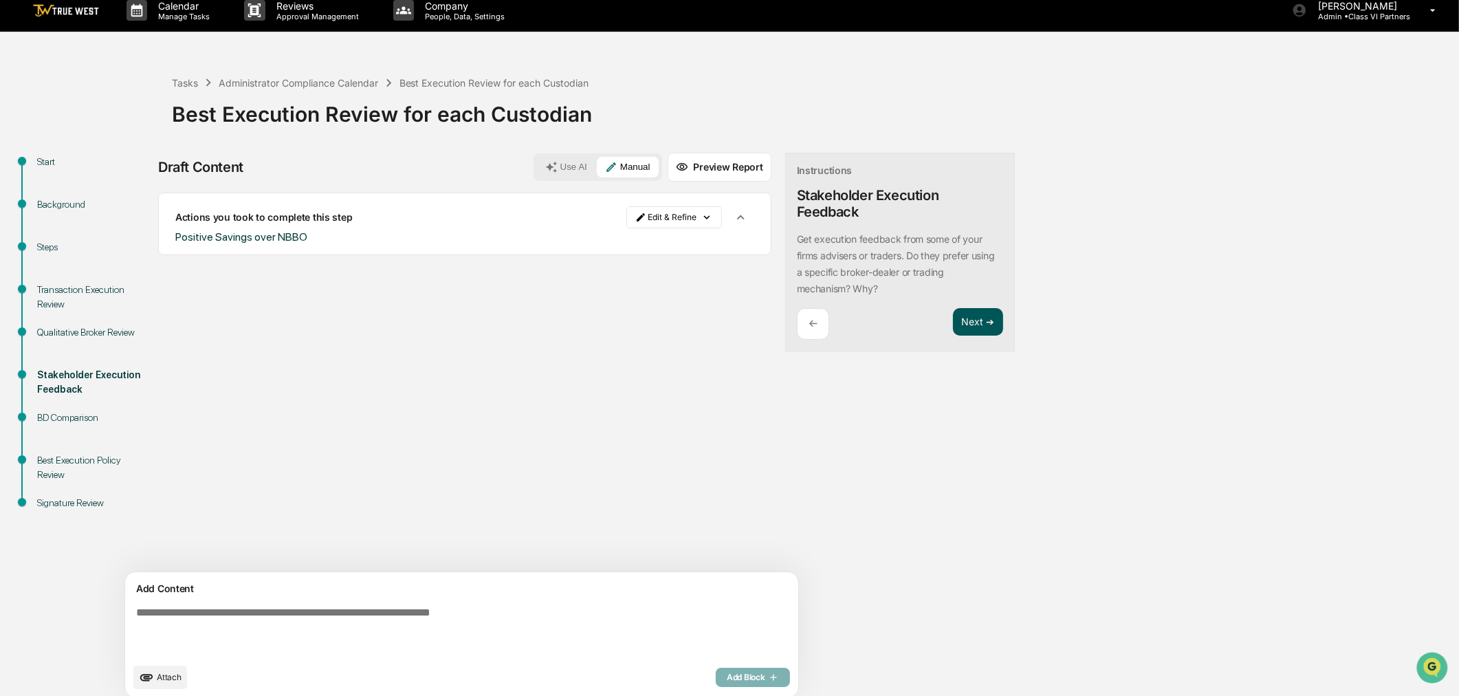
click at [953, 322] on button "Next ➔" at bounding box center [978, 322] width 50 height 28
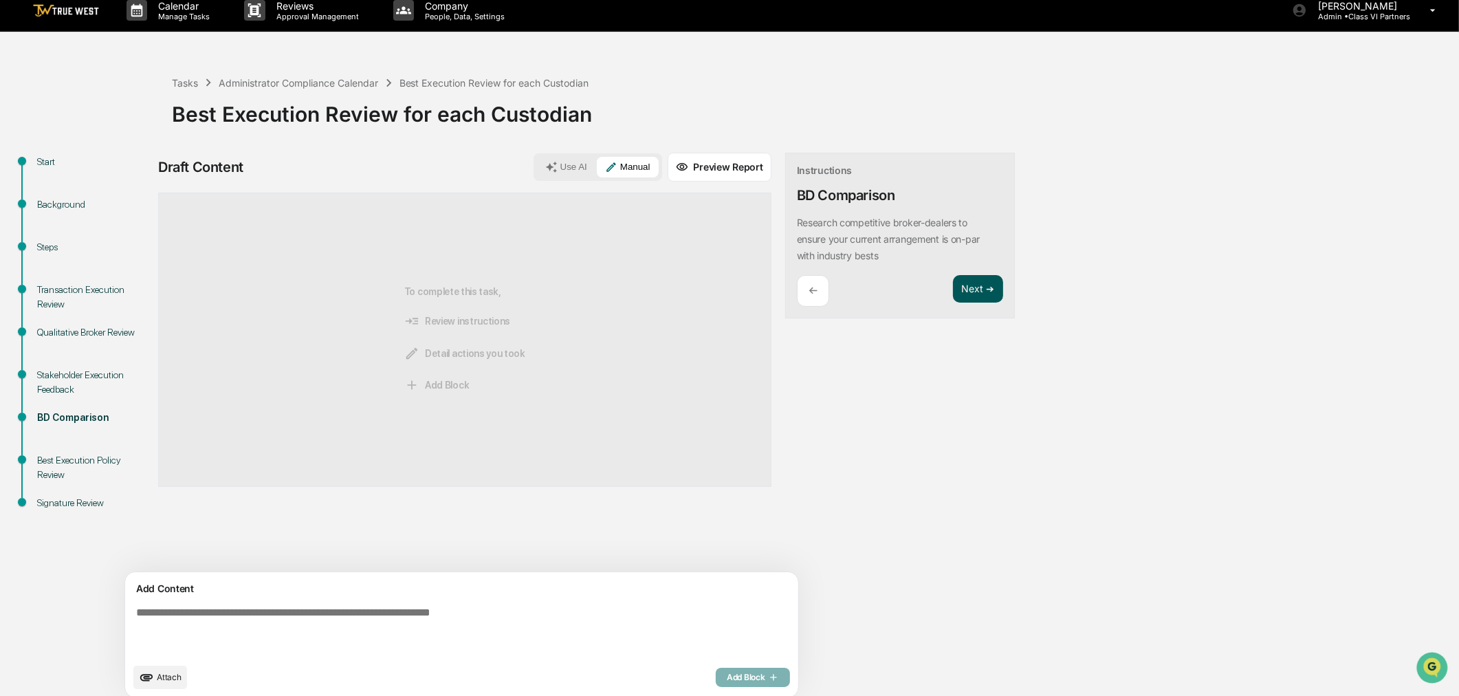
click at [953, 287] on button "Next ➔" at bounding box center [978, 289] width 50 height 28
click at [953, 272] on button "Next ➔" at bounding box center [978, 272] width 50 height 28
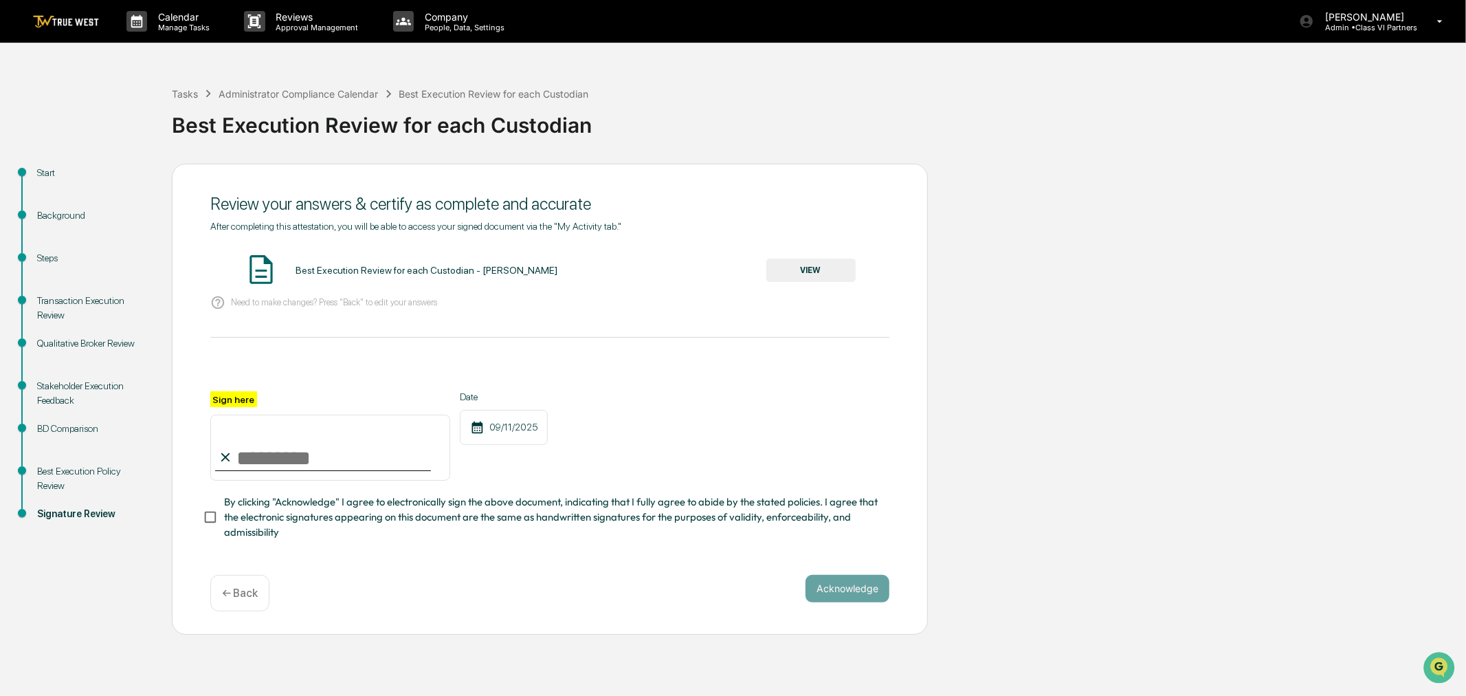
click at [871, 263] on div "Best Execution Review for each Custodian - Dalyce Tinoco VIEW" at bounding box center [549, 270] width 679 height 36
click at [832, 263] on button "VIEW" at bounding box center [810, 269] width 89 height 23
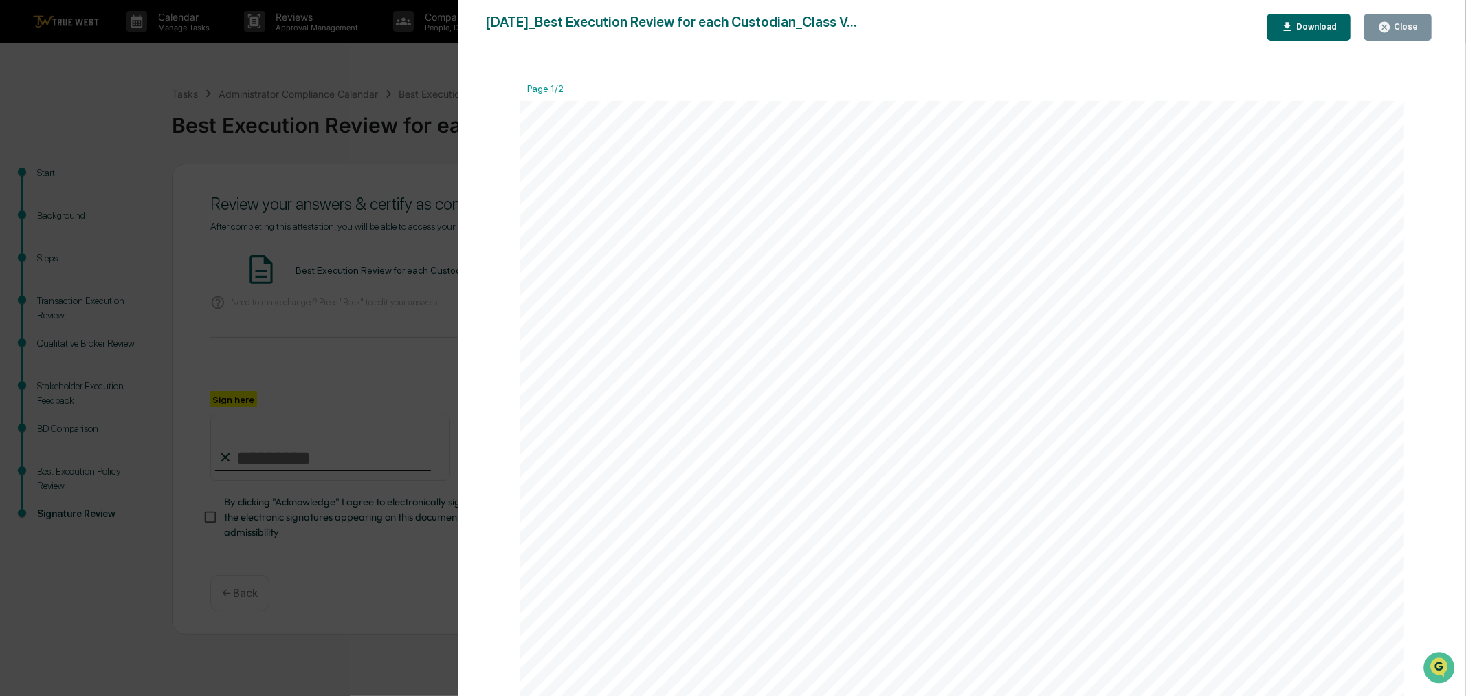
click at [1406, 25] on div "Close" at bounding box center [1404, 27] width 27 height 10
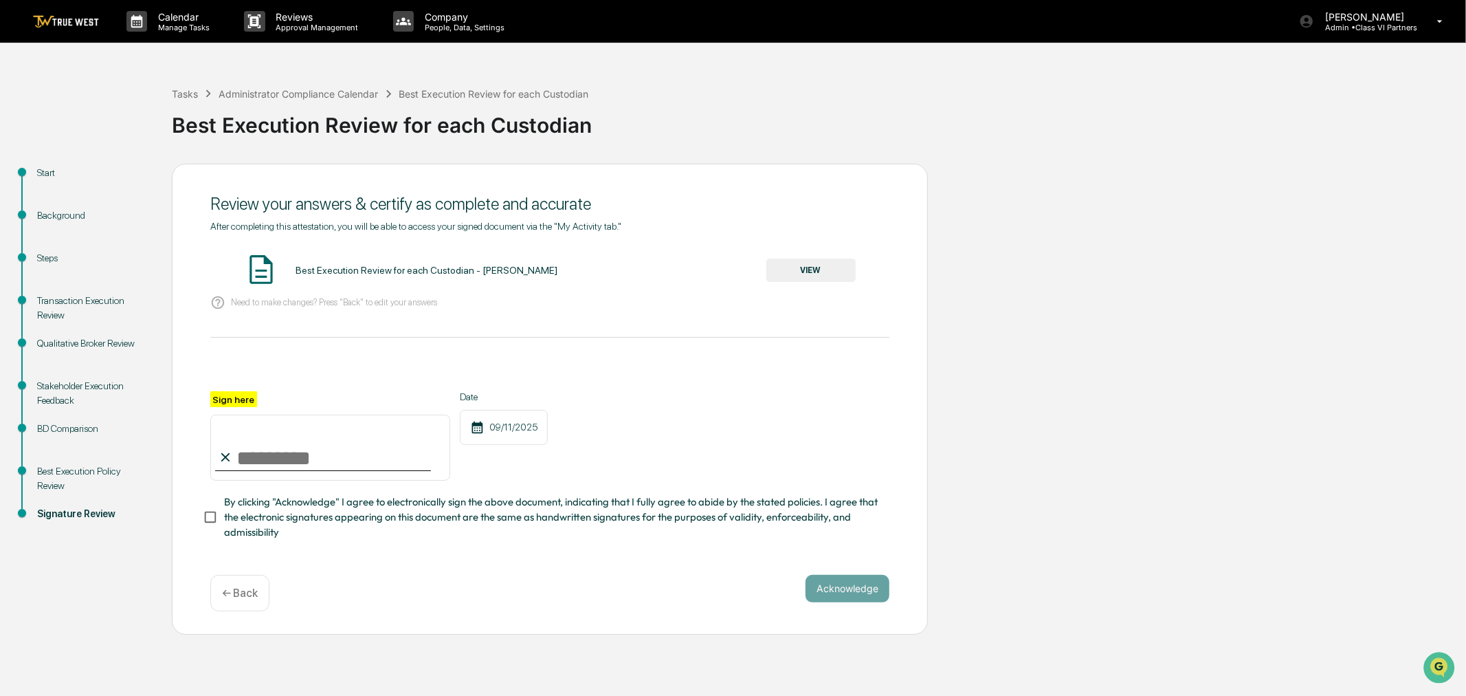
click at [253, 448] on input "Sign here" at bounding box center [330, 448] width 240 height 66
type input "**********"
click at [852, 597] on button "Acknowledge" at bounding box center [848, 588] width 84 height 27
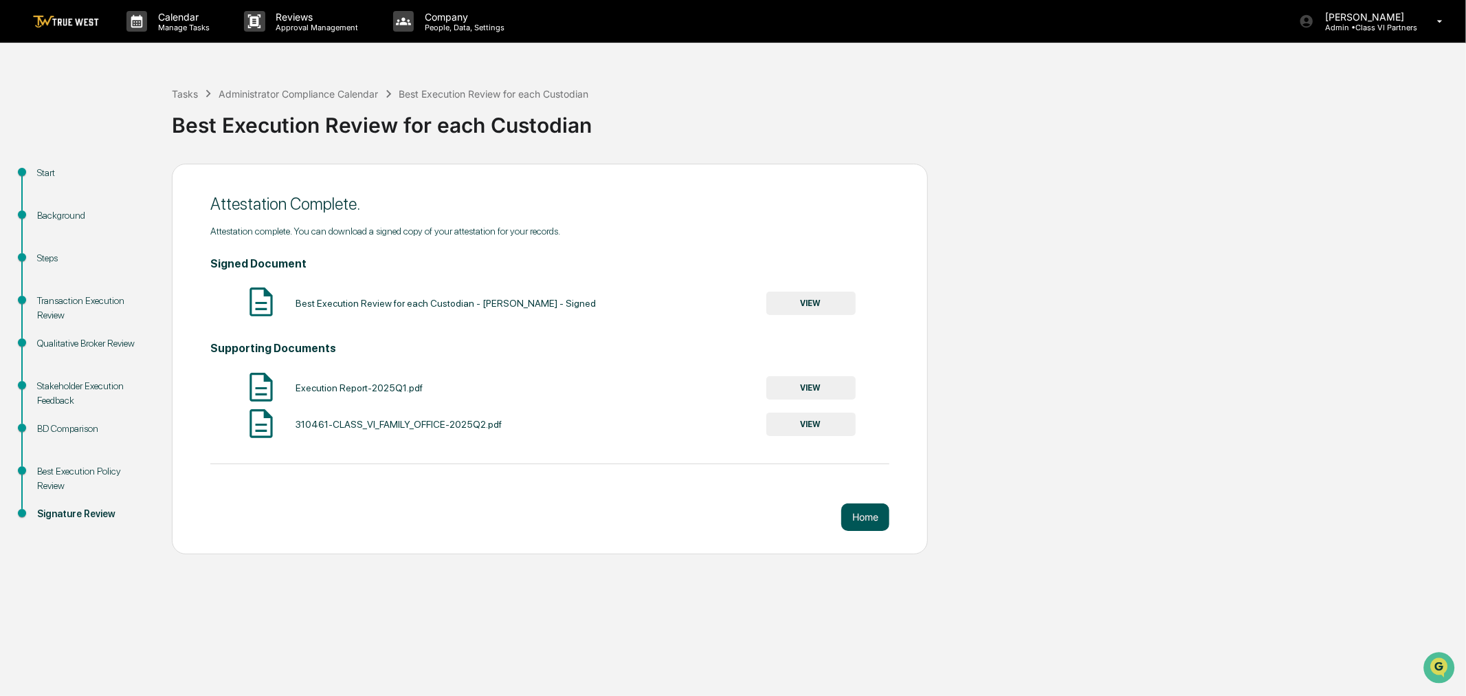
click at [879, 514] on button "Home" at bounding box center [865, 516] width 48 height 27
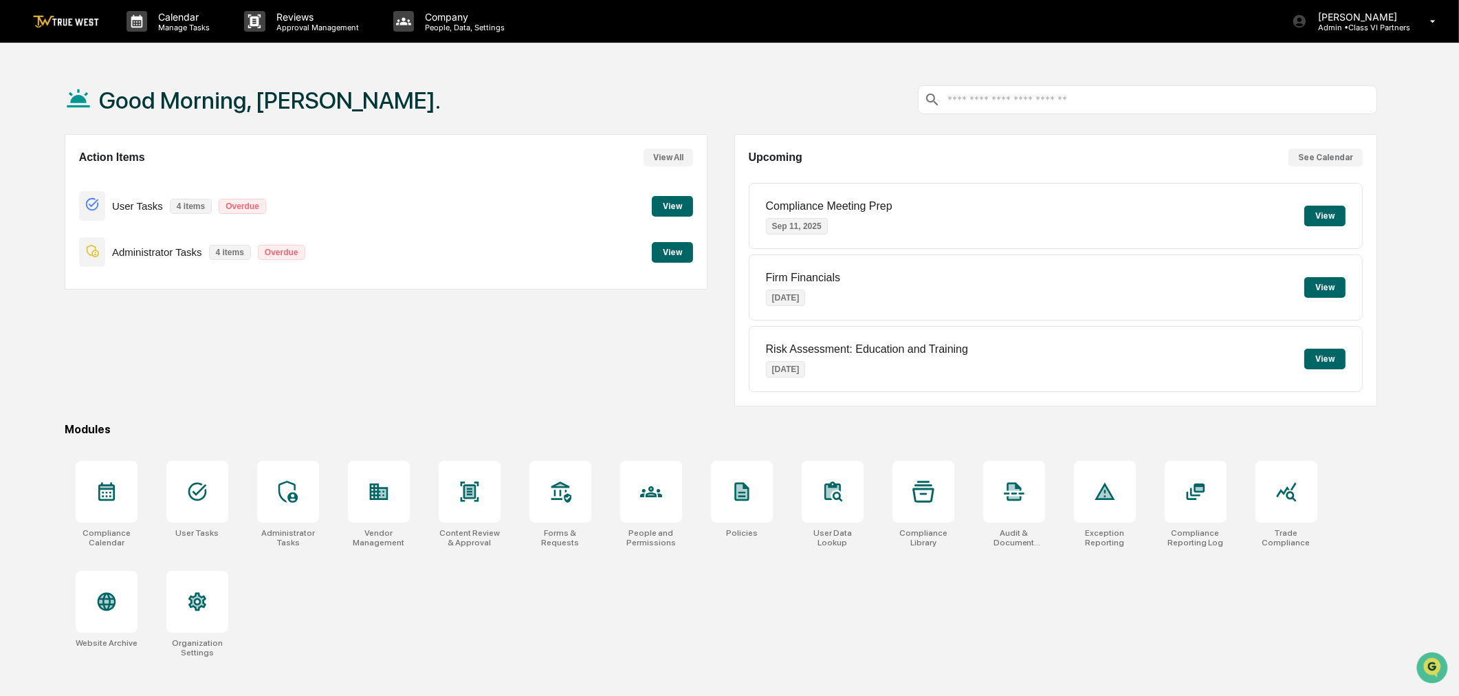
click at [676, 258] on button "View" at bounding box center [672, 252] width 41 height 21
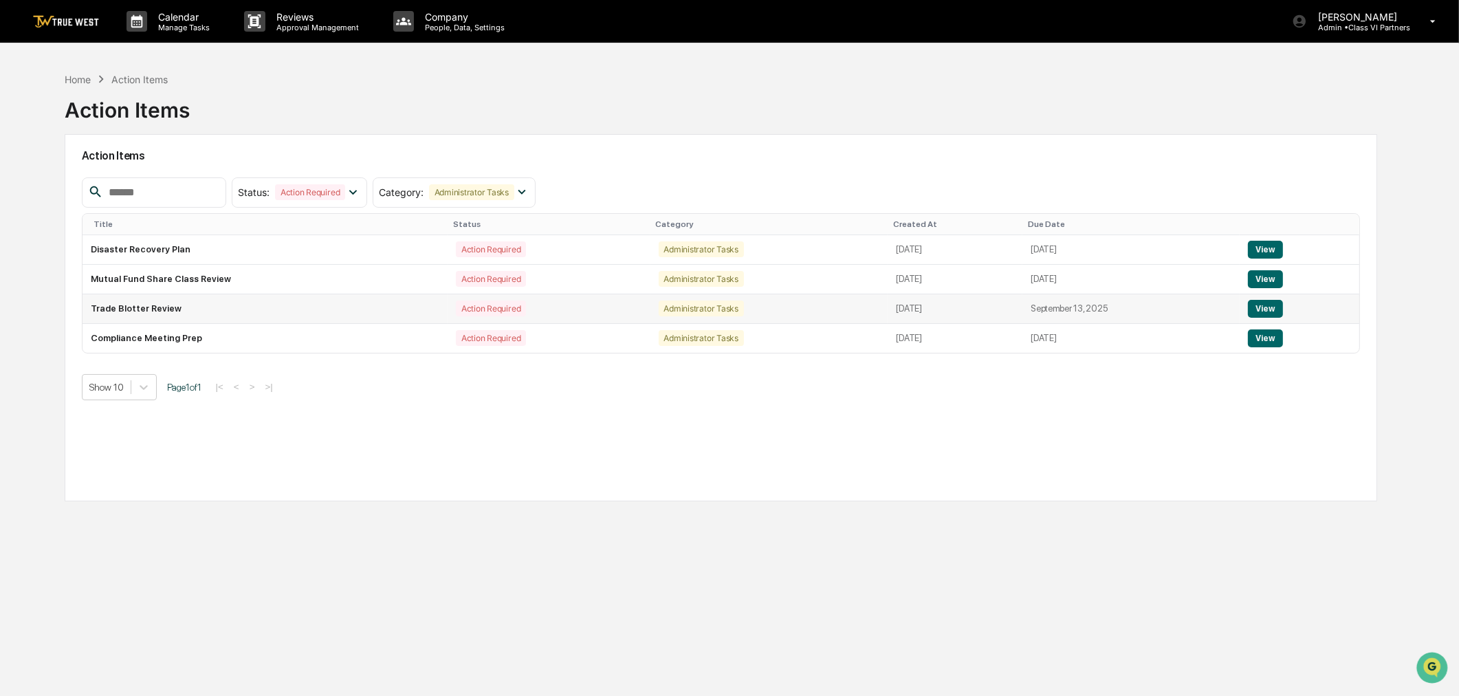
click at [120, 312] on td "Trade Blotter Review" at bounding box center [264, 309] width 365 height 30
click at [1279, 308] on button "View" at bounding box center [1265, 309] width 35 height 18
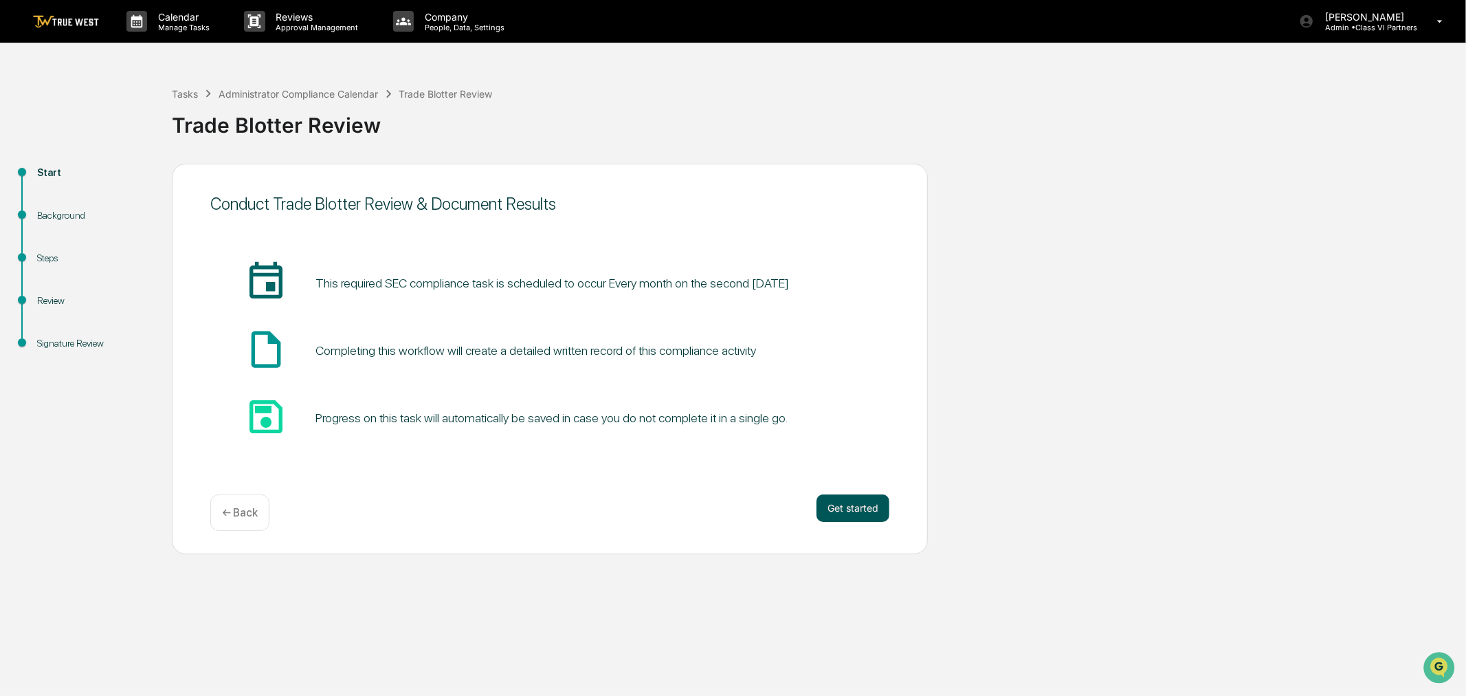
click at [854, 510] on button "Get started" at bounding box center [853, 507] width 73 height 27
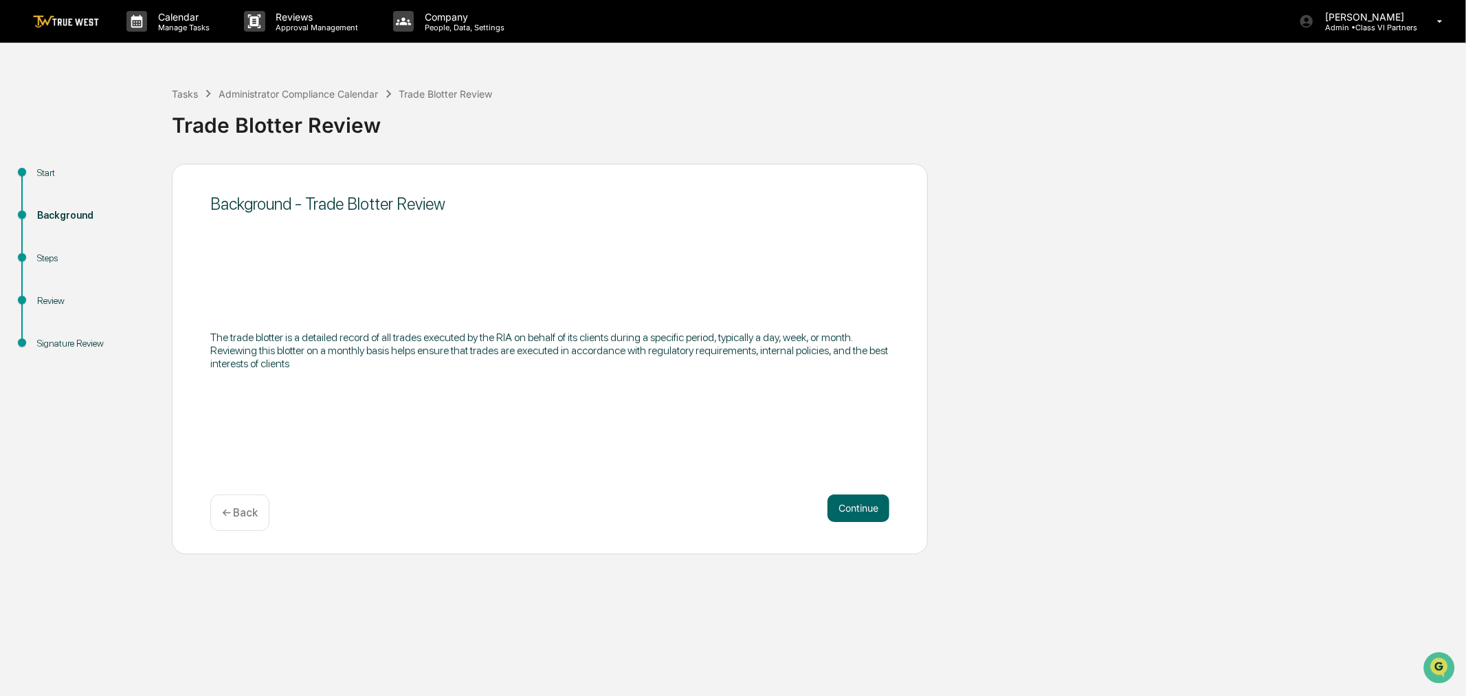
click at [244, 506] on p "← Back" at bounding box center [240, 512] width 36 height 13
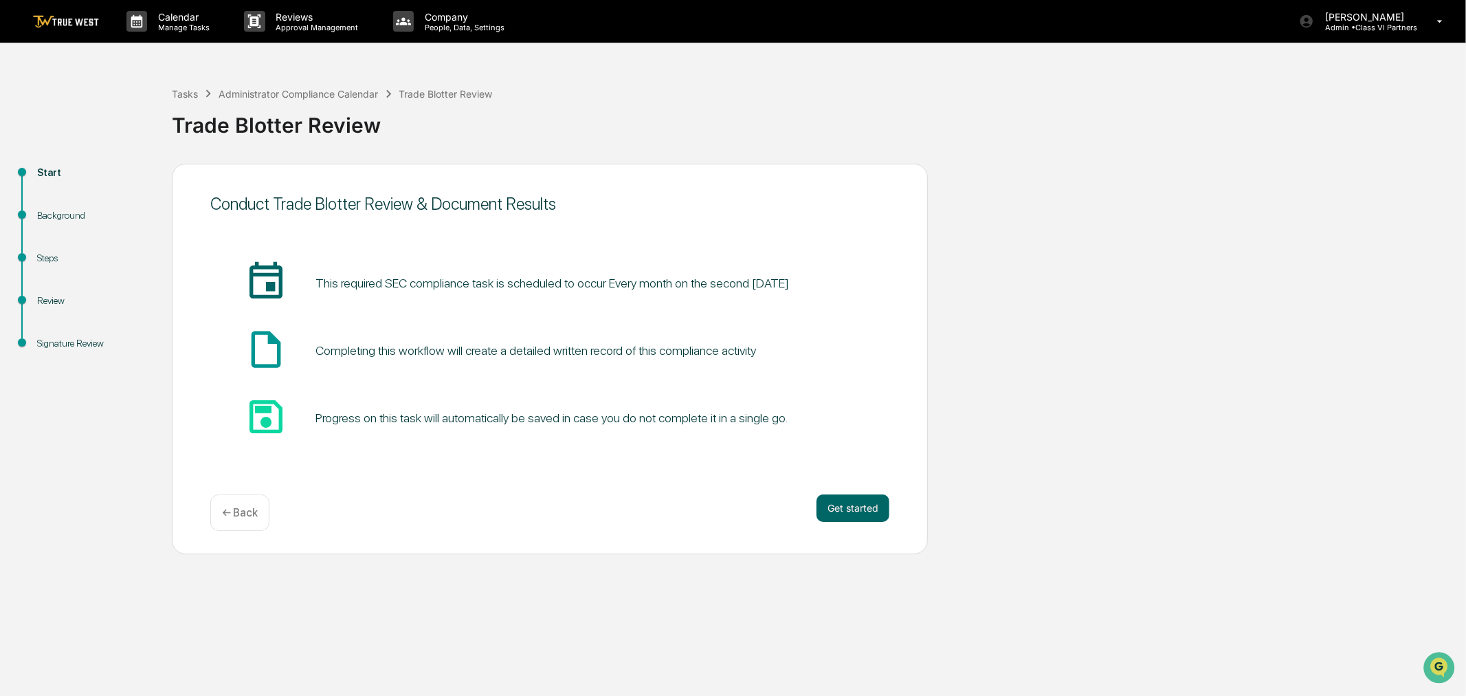
click at [855, 481] on div "Conduct Trade Blotter Review & Document Results insert_invitation_icon This req…" at bounding box center [550, 359] width 756 height 390
click at [848, 503] on button "Get started" at bounding box center [853, 507] width 73 height 27
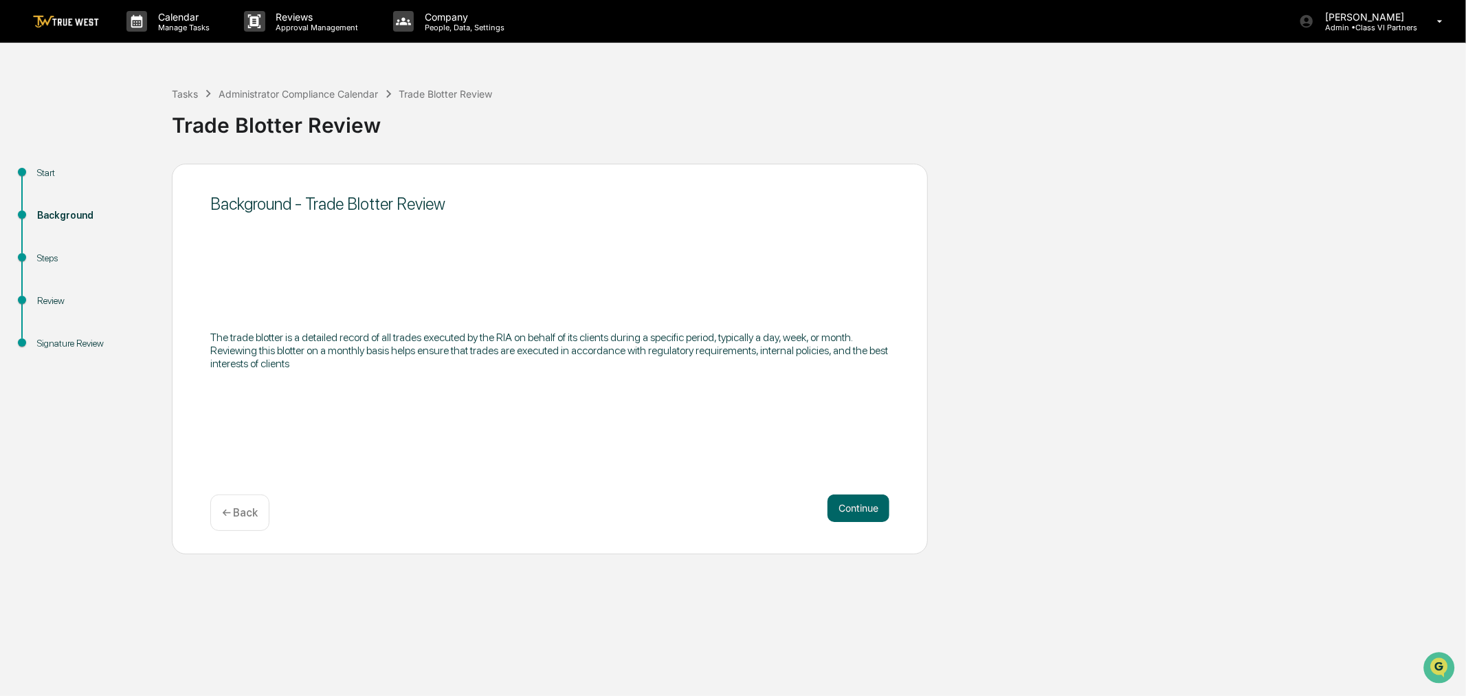
click at [848, 503] on button "Continue" at bounding box center [859, 507] width 62 height 27
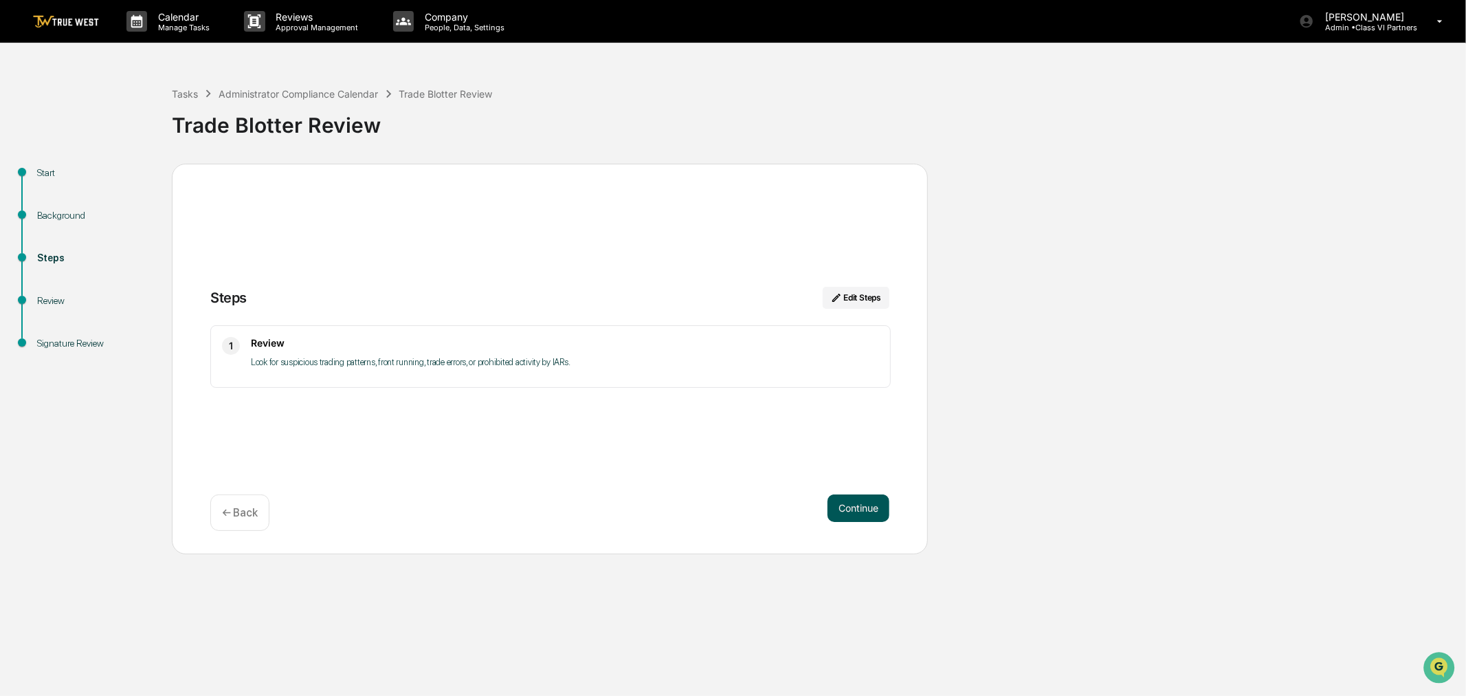
click at [846, 511] on button "Continue" at bounding box center [859, 507] width 62 height 27
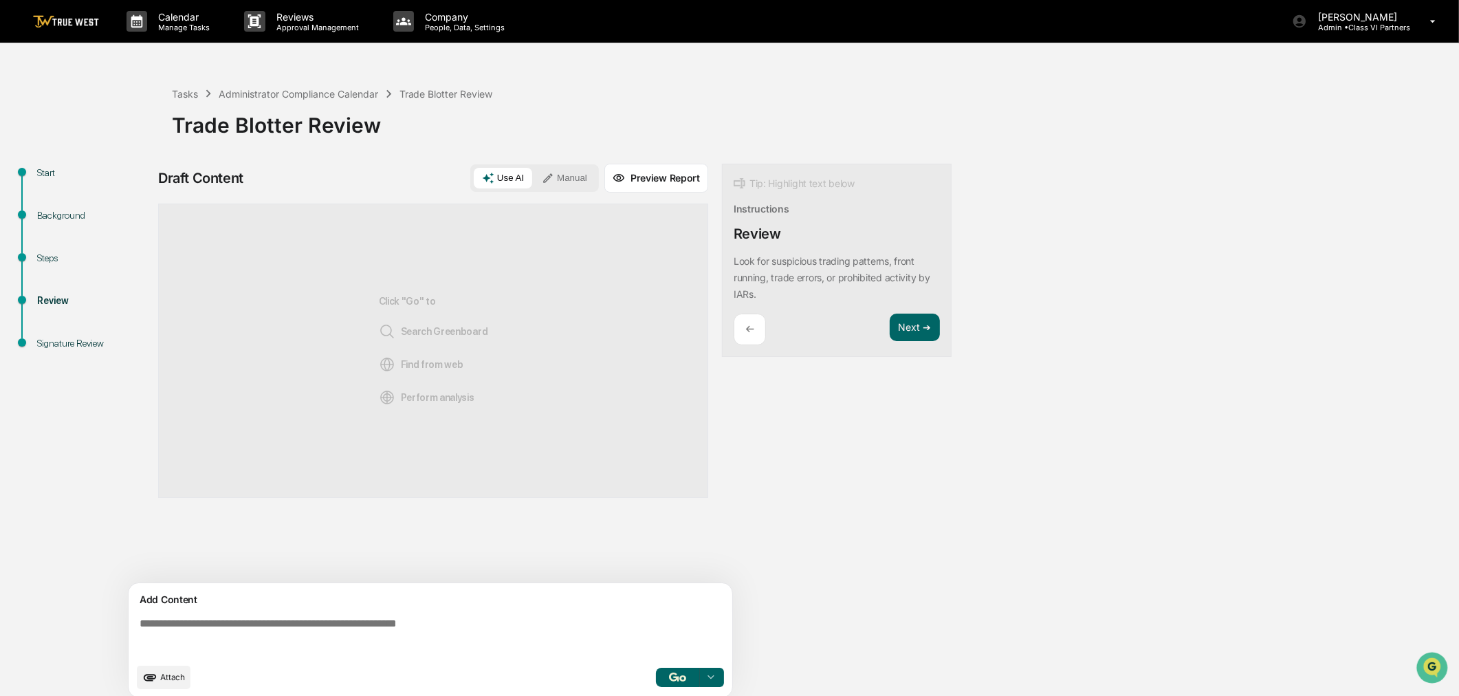
drag, startPoint x: 410, startPoint y: 628, endPoint x: 410, endPoint y: 616, distance: 12.4
click at [410, 627] on textarea at bounding box center [433, 636] width 598 height 49
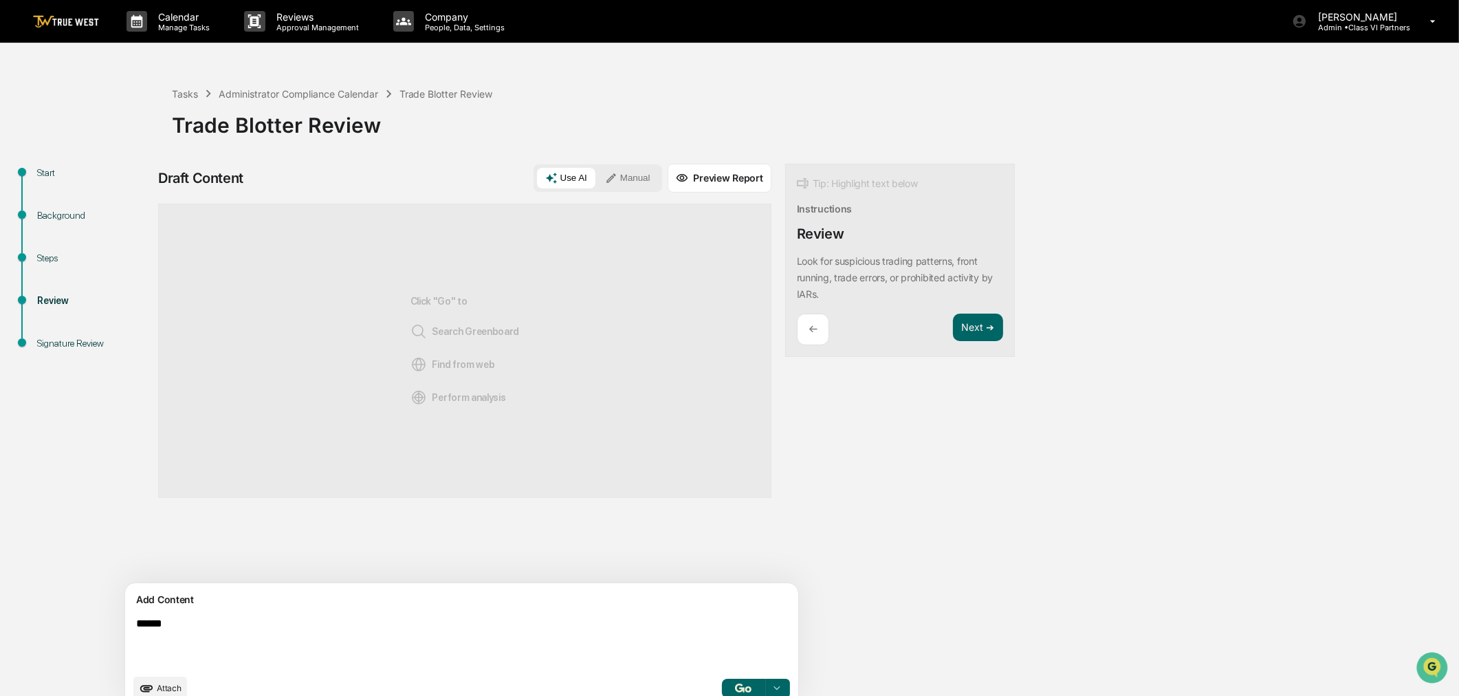
click at [597, 173] on button "Manual" at bounding box center [628, 178] width 62 height 21
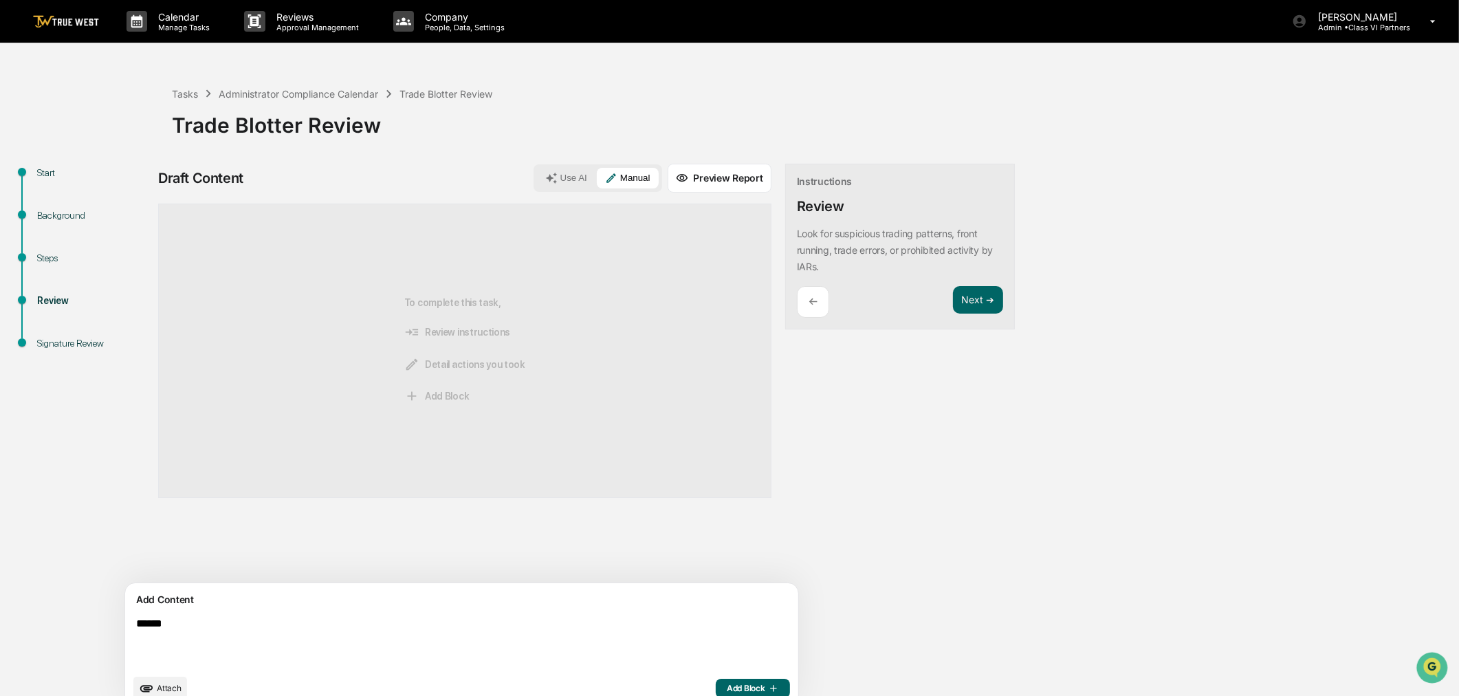
click at [282, 641] on textarea "******" at bounding box center [430, 642] width 598 height 60
type textarea "**********"
click at [727, 689] on span "Add Block" at bounding box center [753, 688] width 52 height 11
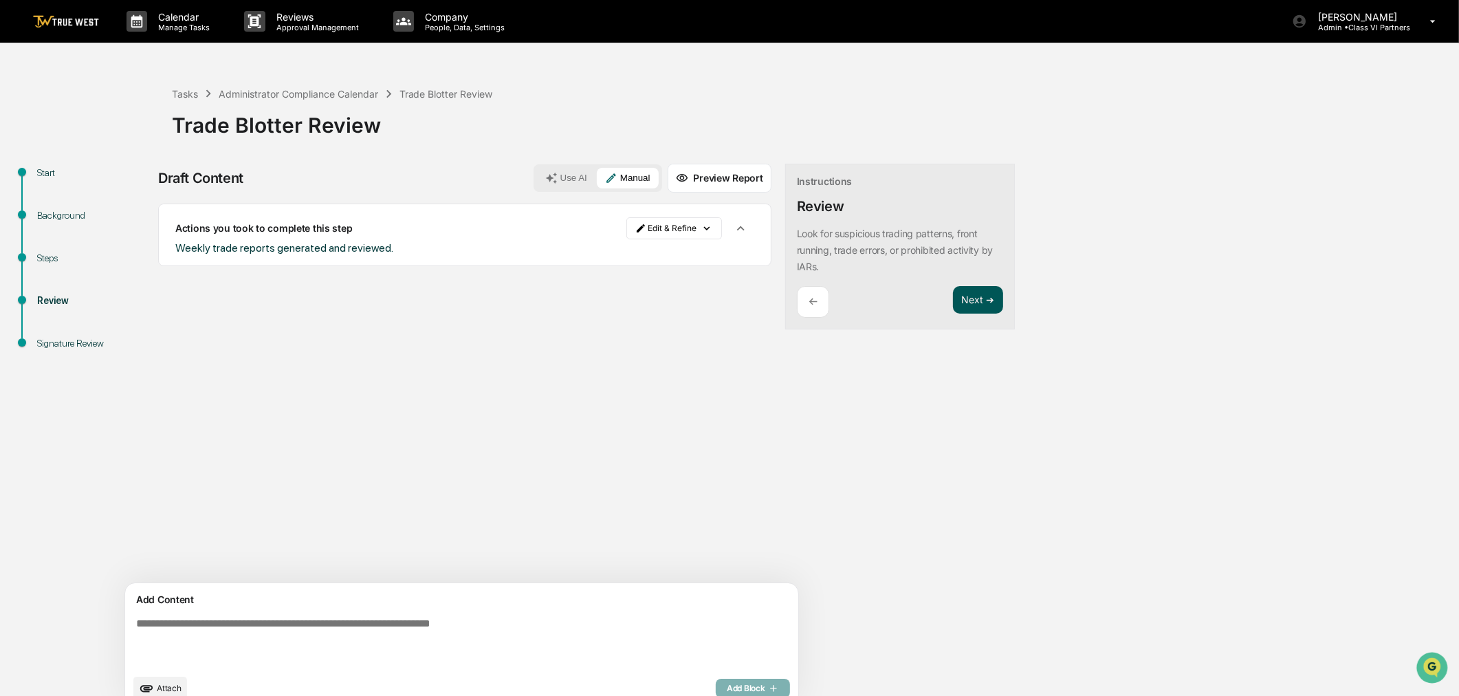
click at [953, 291] on button "Next ➔" at bounding box center [978, 300] width 50 height 28
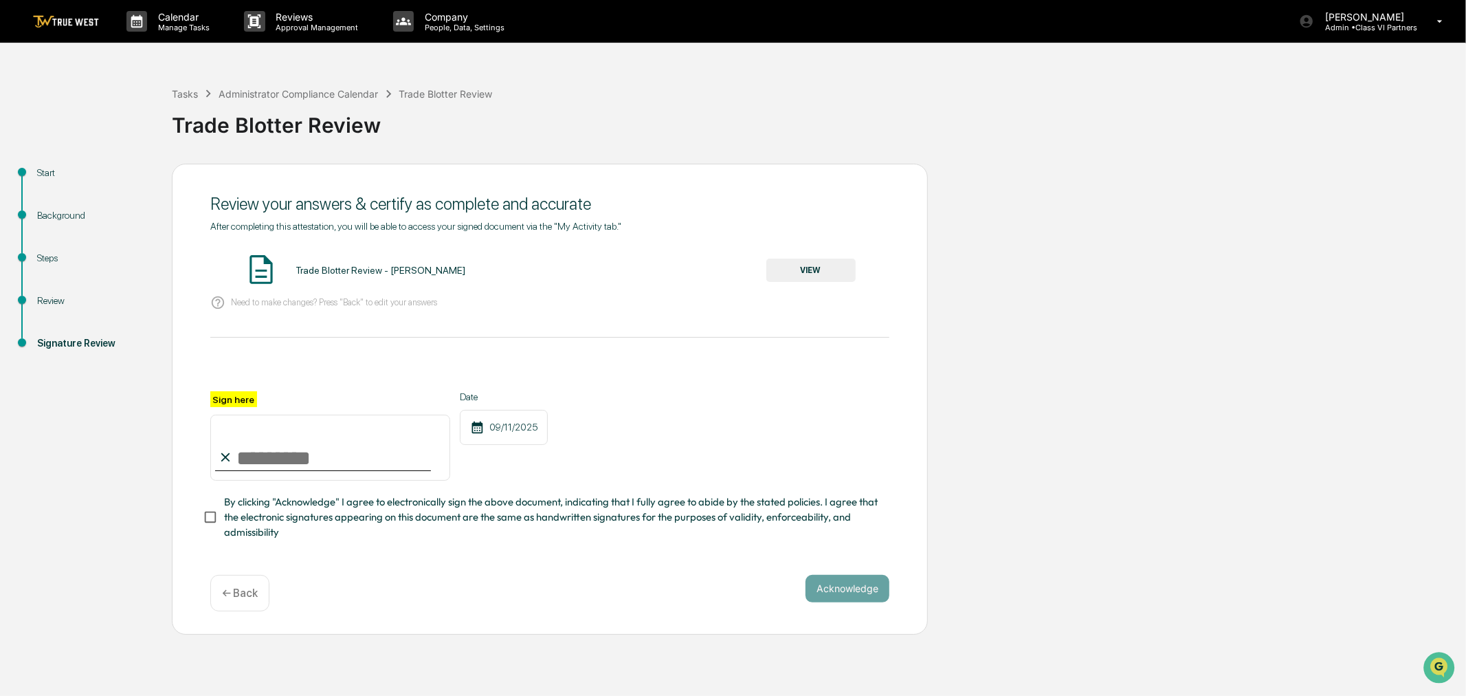
click at [788, 260] on button "VIEW" at bounding box center [810, 269] width 89 height 23
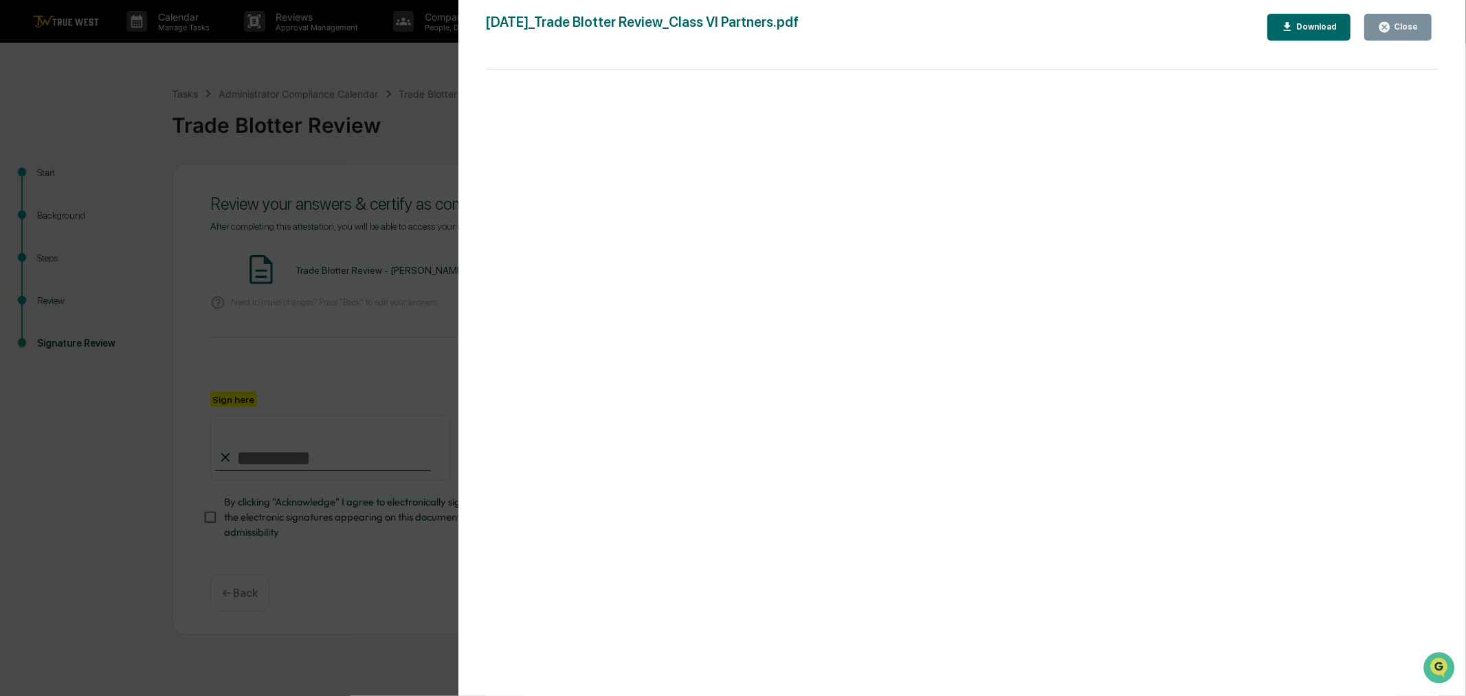
click at [1417, 19] on button "Close" at bounding box center [1398, 27] width 67 height 27
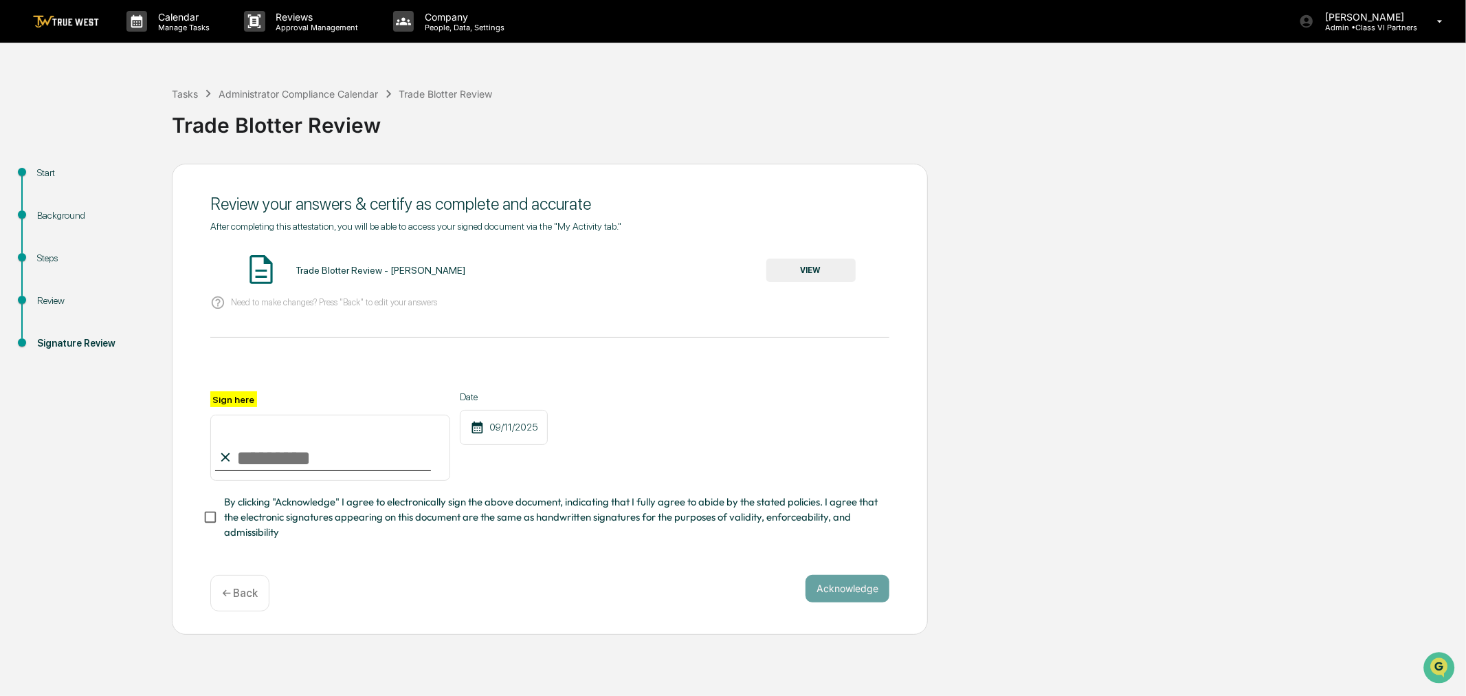
click at [278, 455] on input "Sign here" at bounding box center [330, 448] width 240 height 66
type input "**********"
click at [839, 600] on button "Acknowledge" at bounding box center [848, 588] width 84 height 27
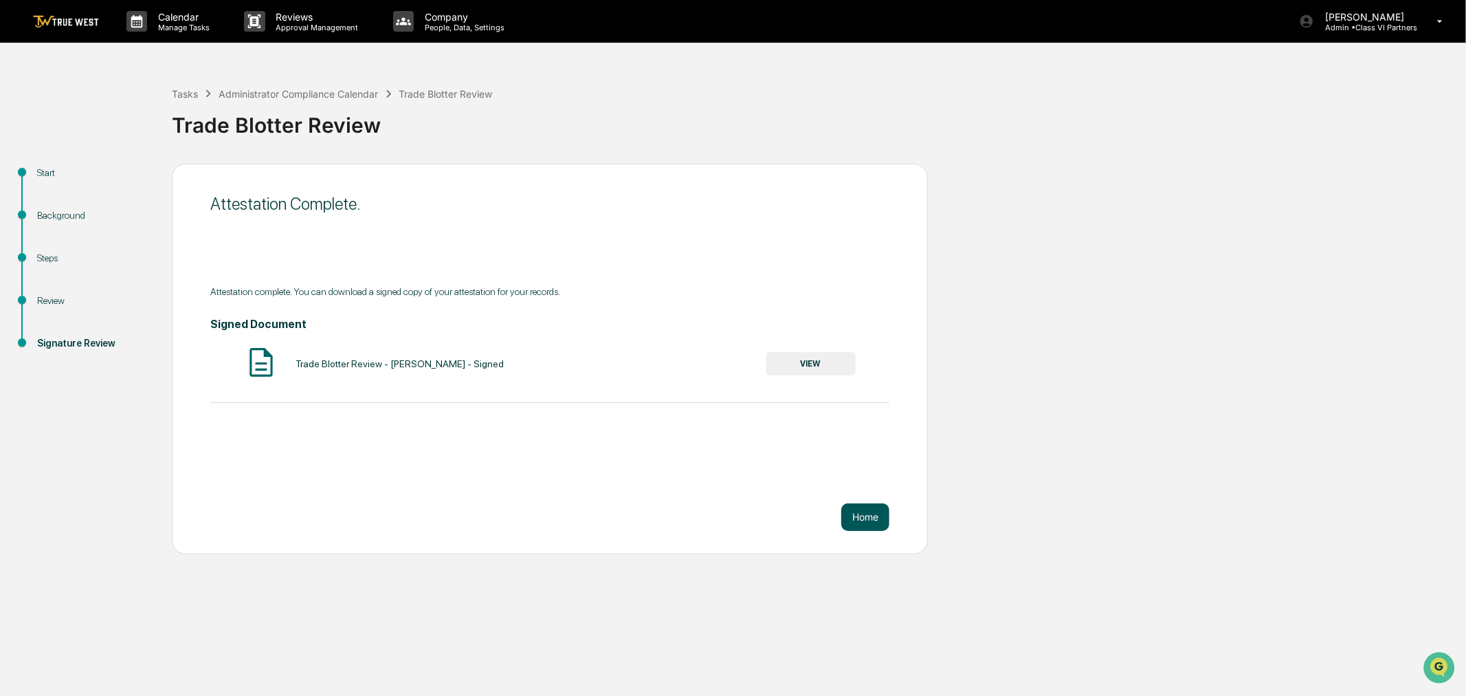
click at [874, 519] on button "Home" at bounding box center [865, 516] width 48 height 27
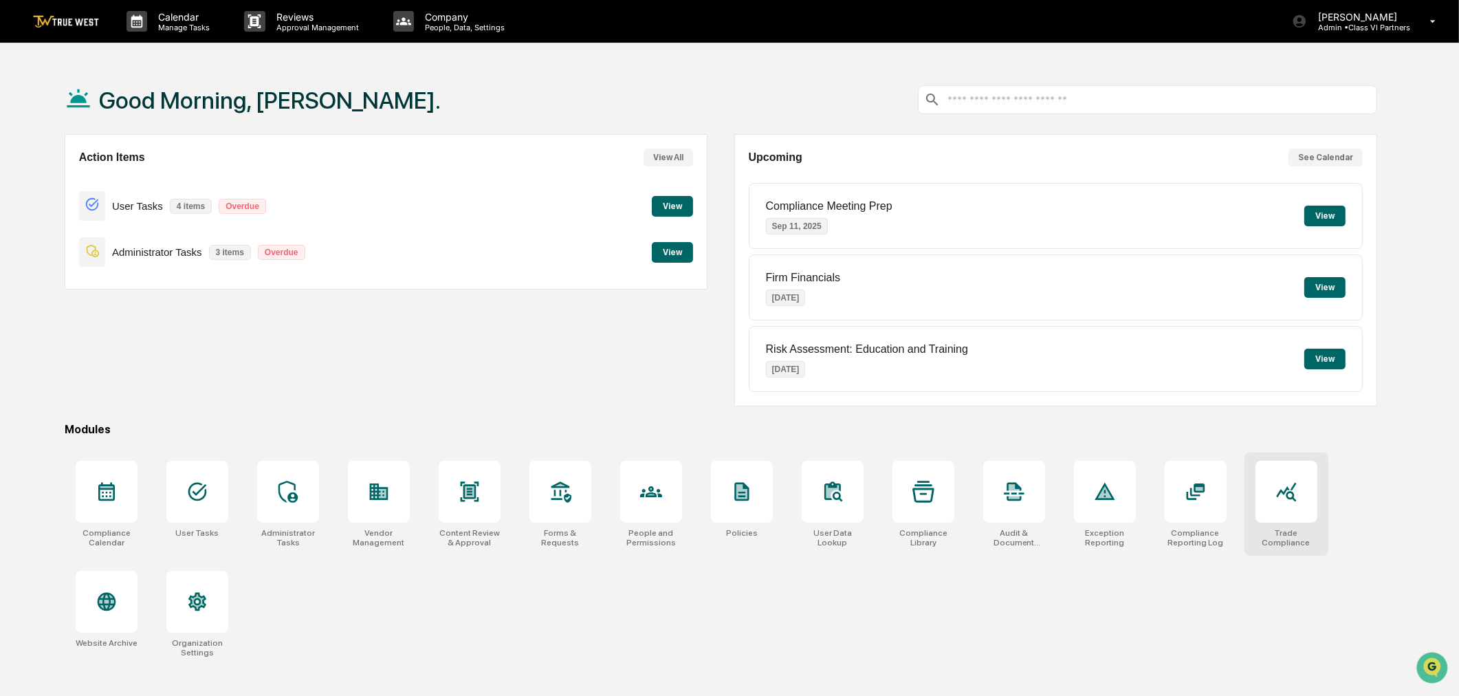
click at [1301, 503] on div at bounding box center [1286, 492] width 62 height 62
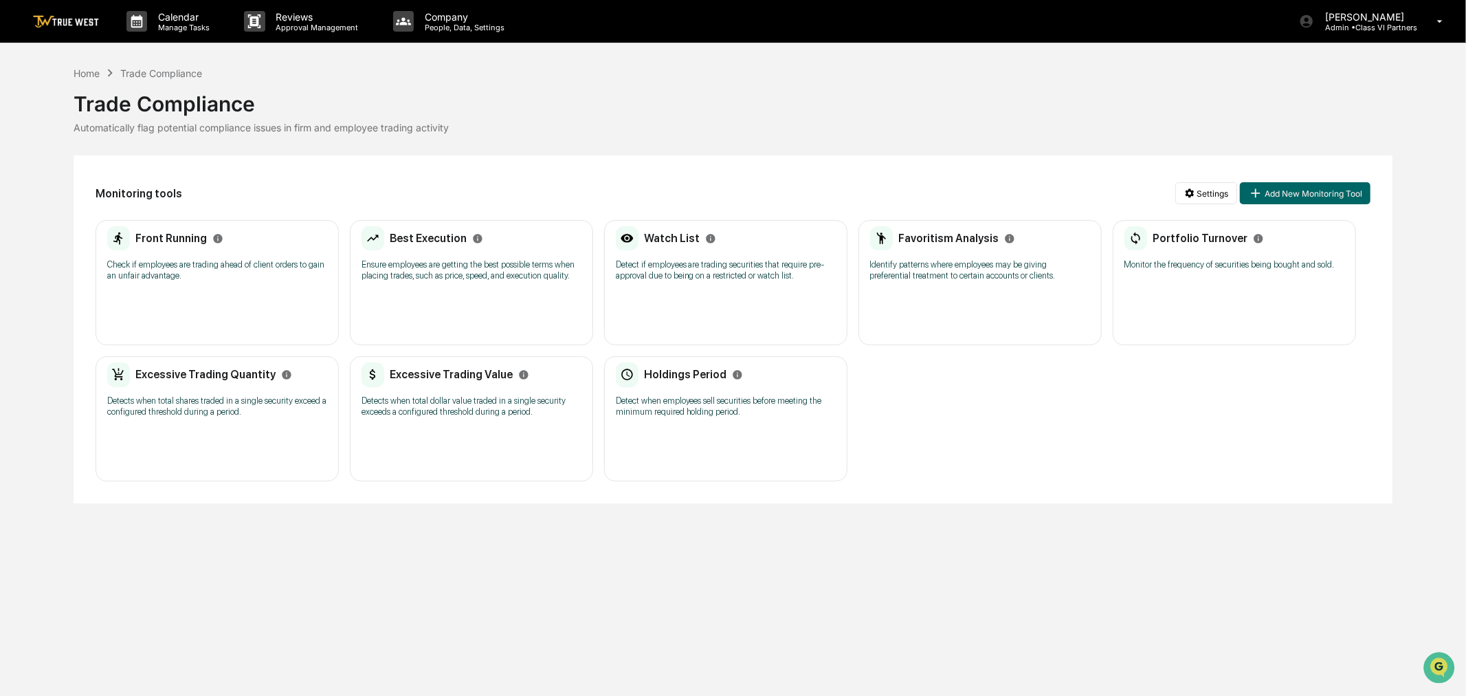
click at [228, 280] on p "Check if employees are trading ahead of client orders to gain an unfair advanta…" at bounding box center [217, 270] width 220 height 22
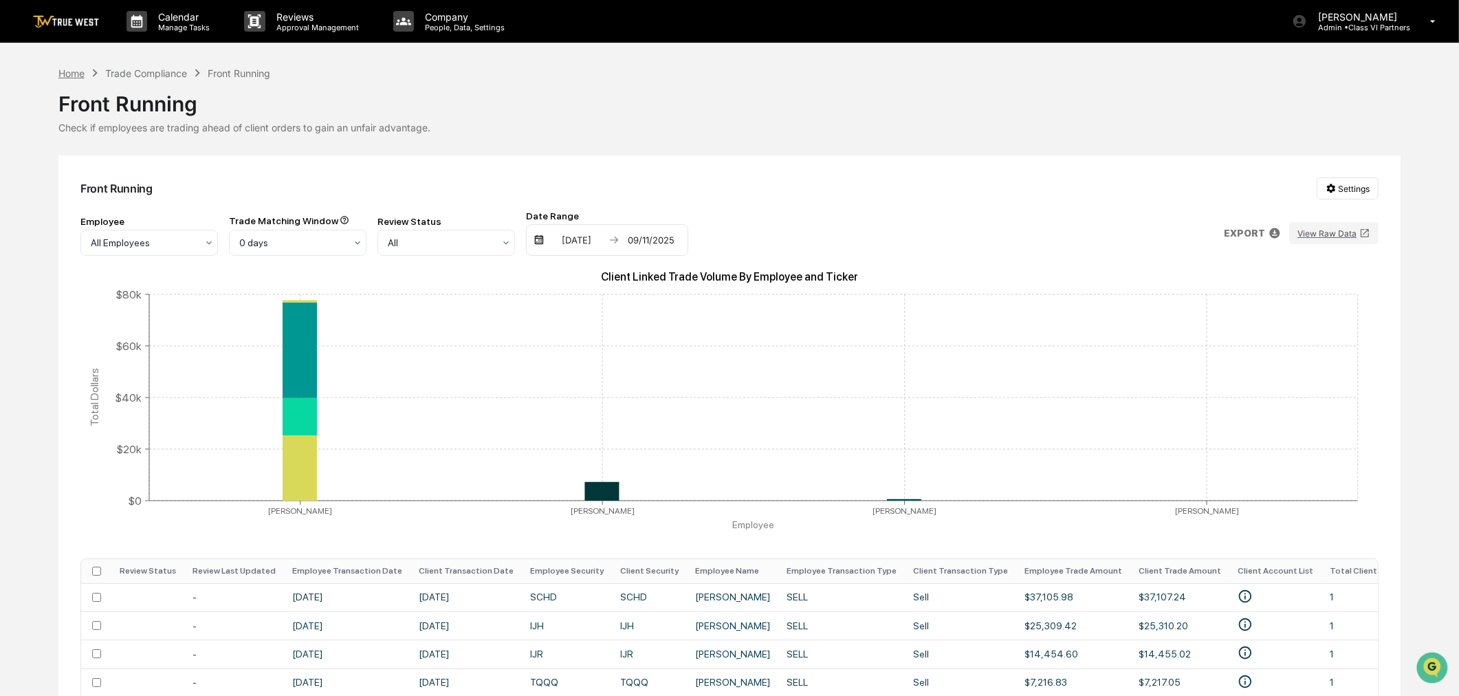
click at [67, 78] on div "Home" at bounding box center [71, 73] width 26 height 12
